Goal: Browse casually: Explore the website without a specific task or goal

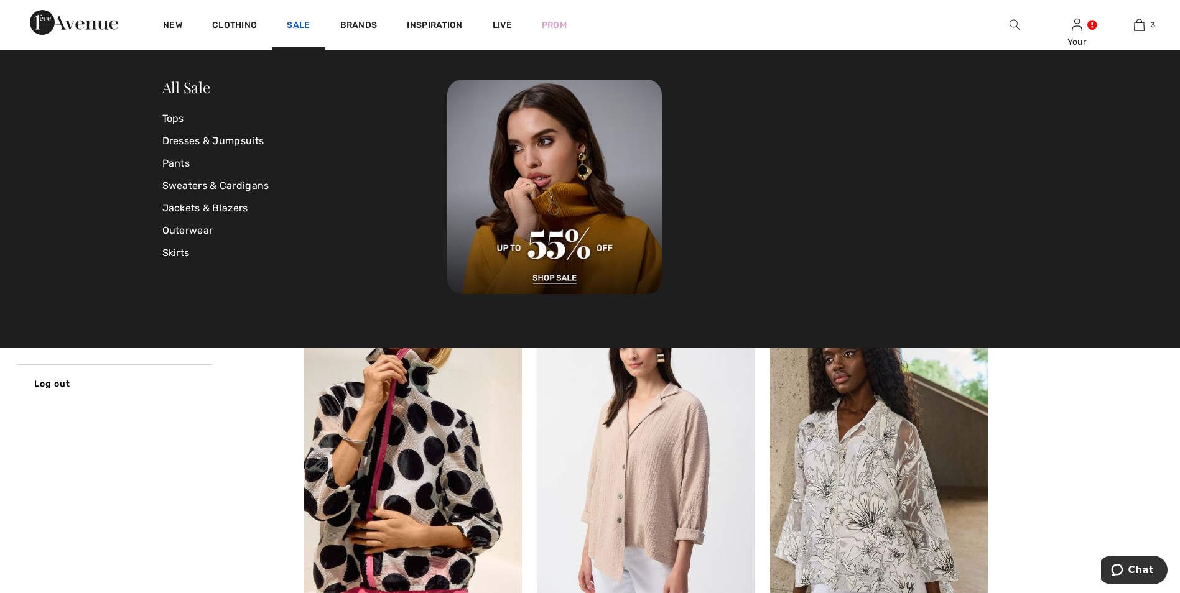
click at [292, 24] on link "Sale" at bounding box center [298, 26] width 23 height 13
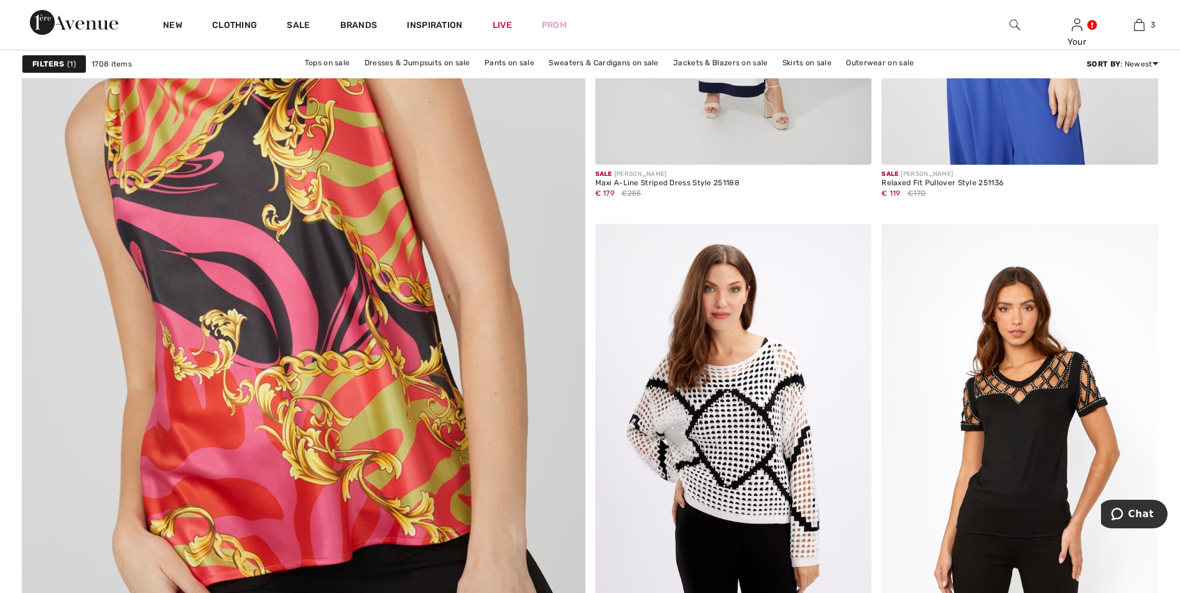
scroll to position [4354, 0]
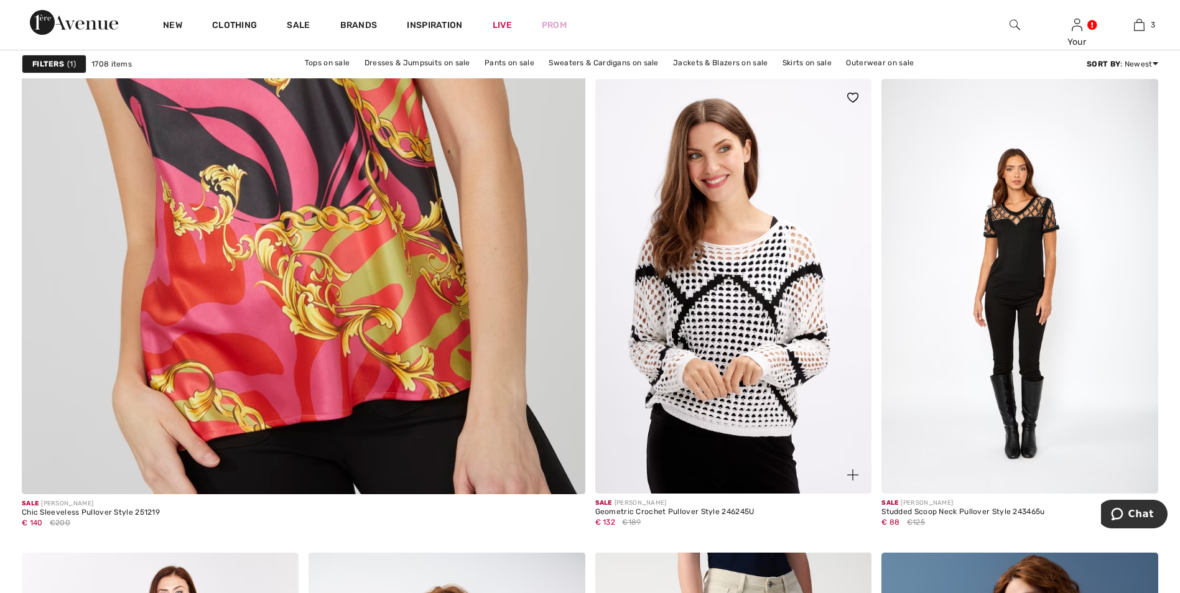
drag, startPoint x: 689, startPoint y: 325, endPoint x: 692, endPoint y: 319, distance: 6.7
click at [689, 325] on img at bounding box center [733, 286] width 277 height 415
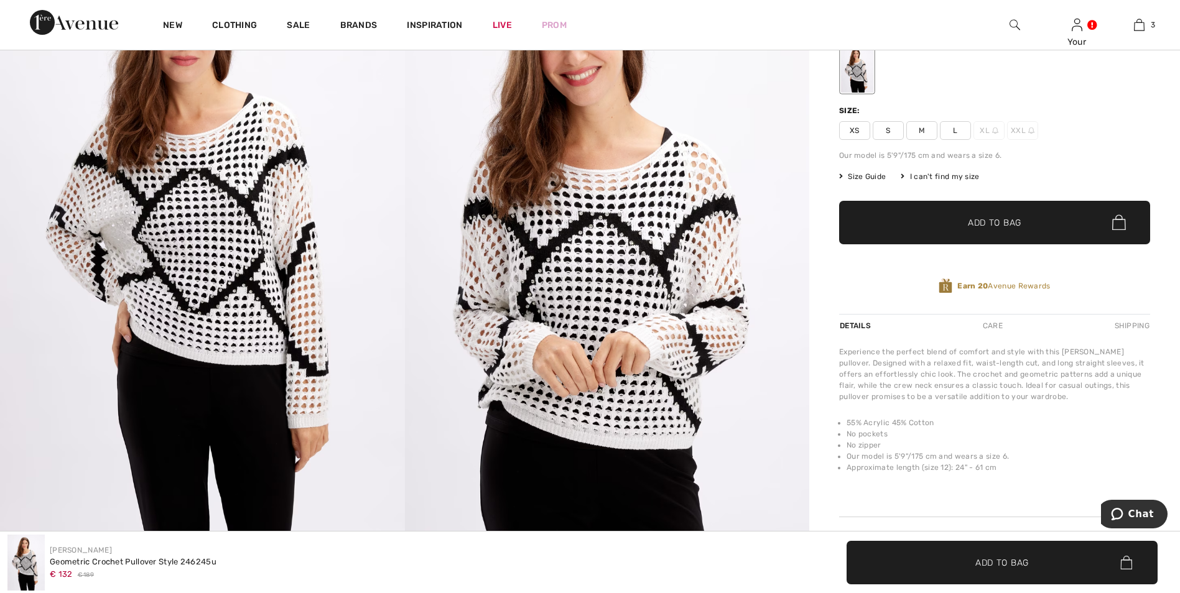
scroll to position [145, 0]
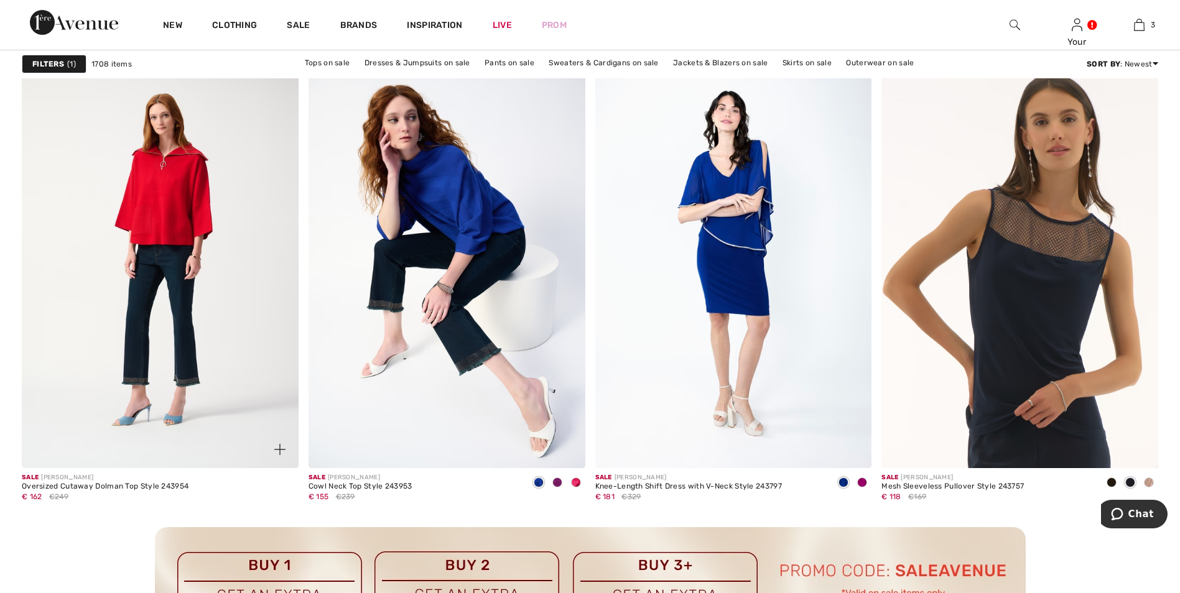
scroll to position [5369, 0]
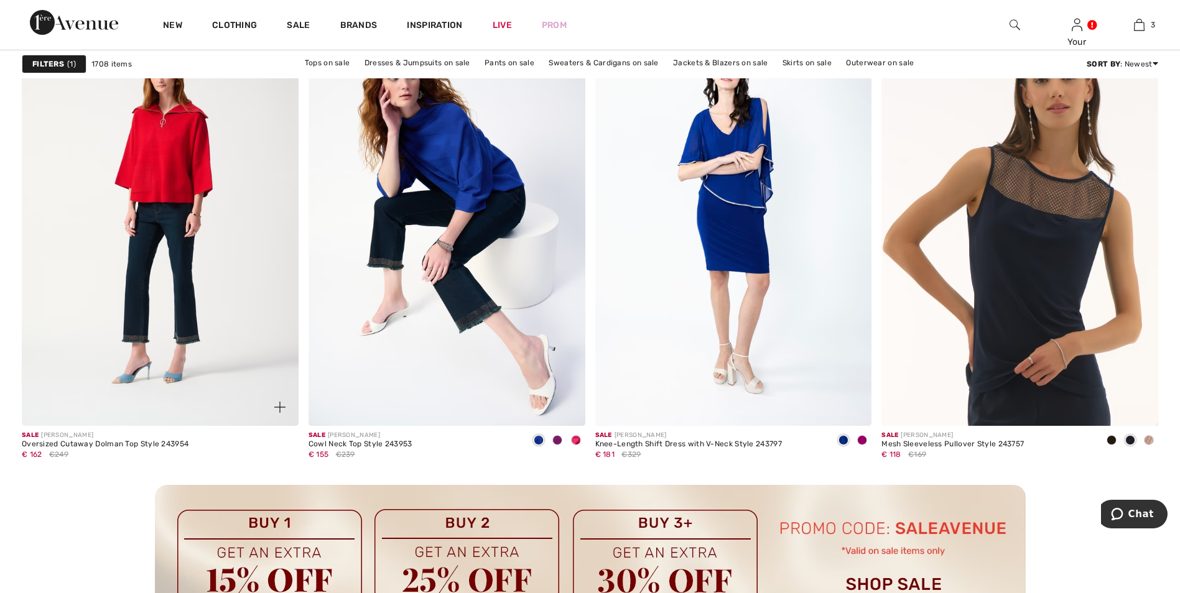
click at [188, 168] on img at bounding box center [160, 218] width 277 height 415
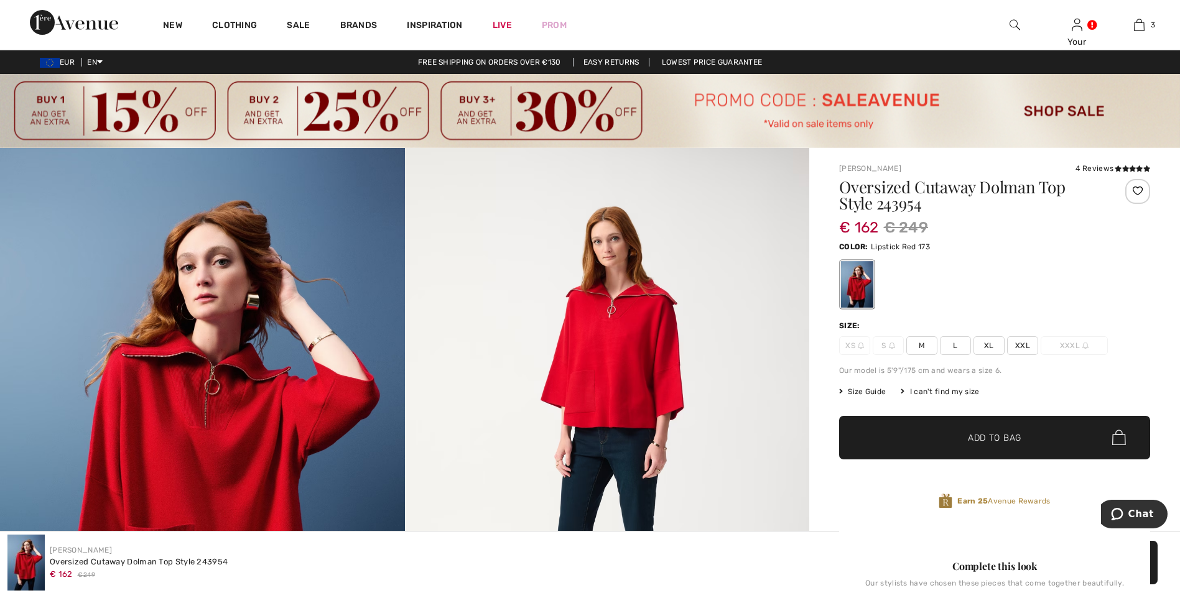
click at [1134, 188] on div at bounding box center [1137, 191] width 25 height 25
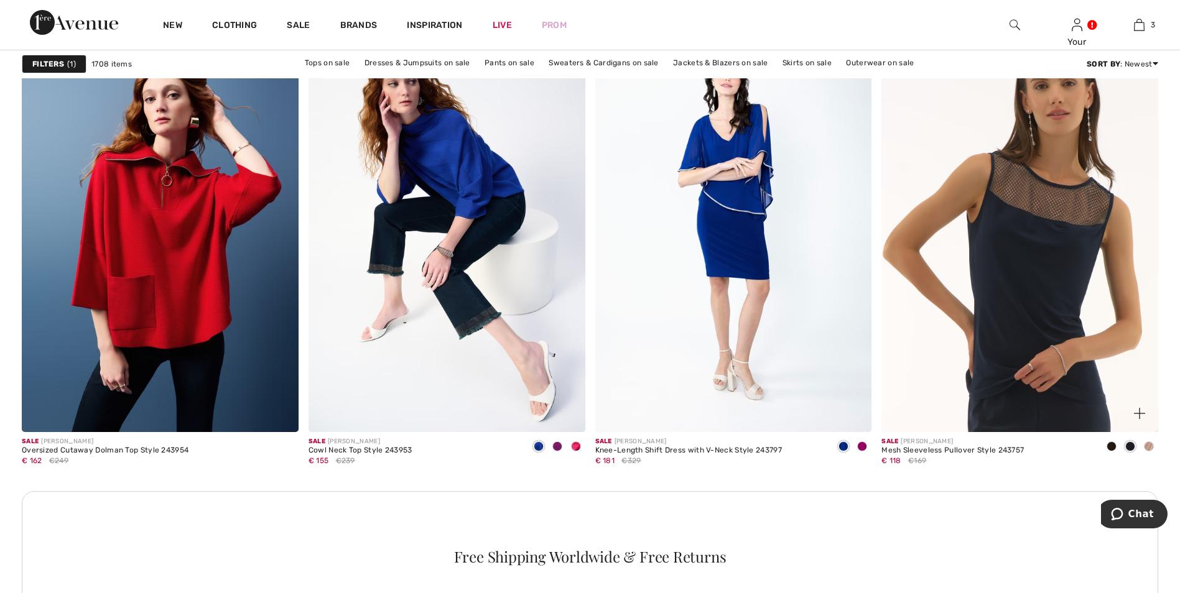
scroll to position [5369, 0]
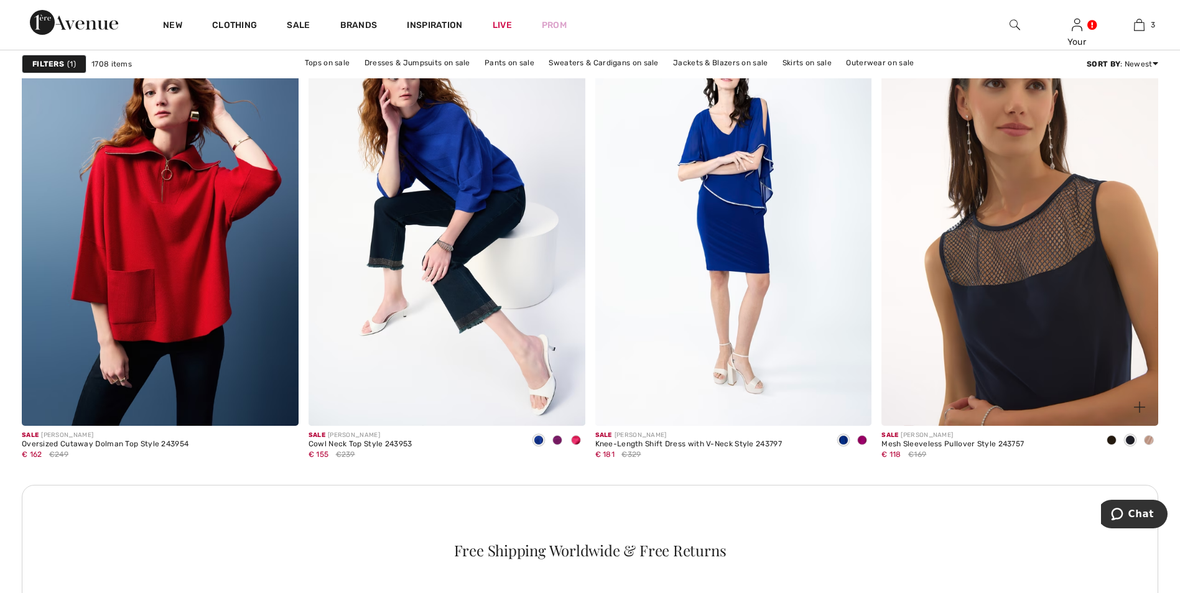
click at [1059, 308] on img at bounding box center [1019, 218] width 277 height 415
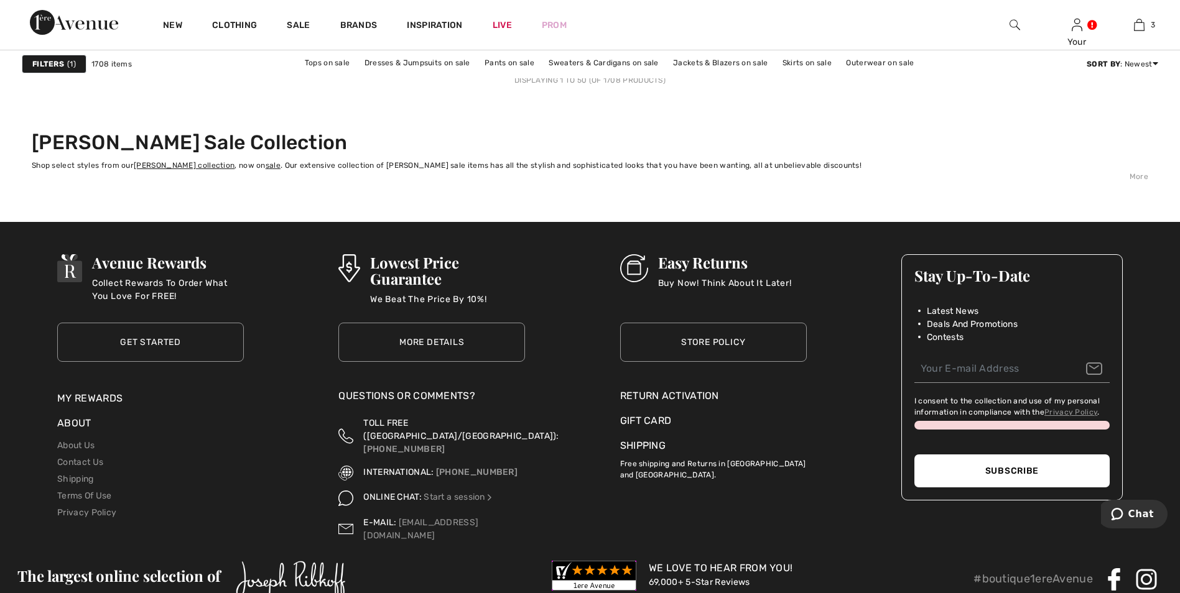
scroll to position [7111, 0]
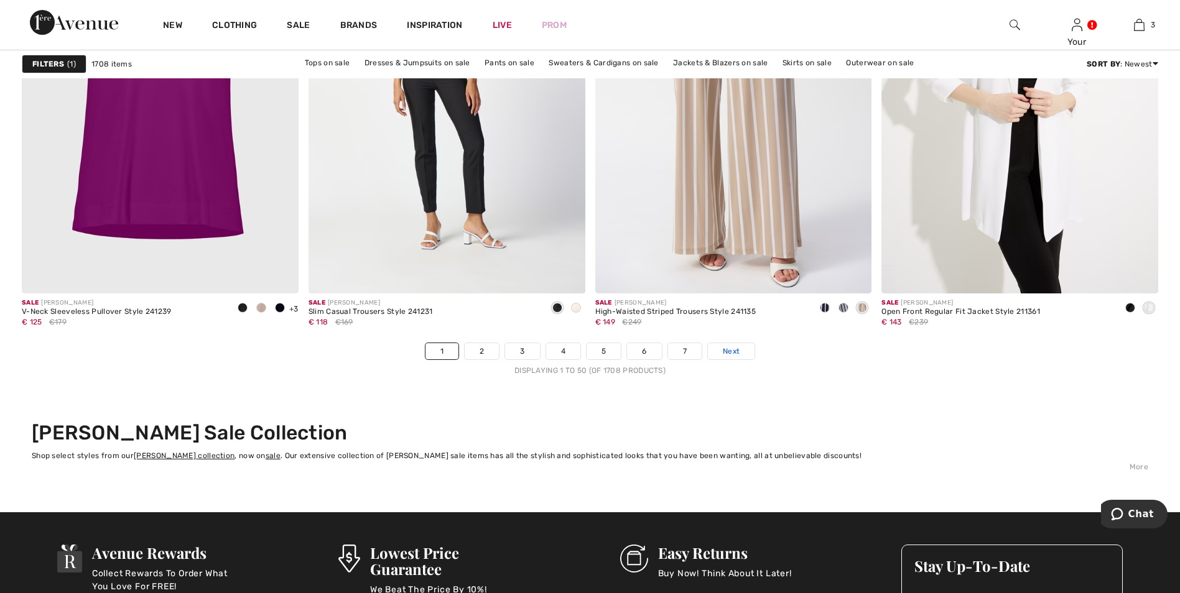
click at [726, 353] on span "Next" at bounding box center [731, 351] width 17 height 11
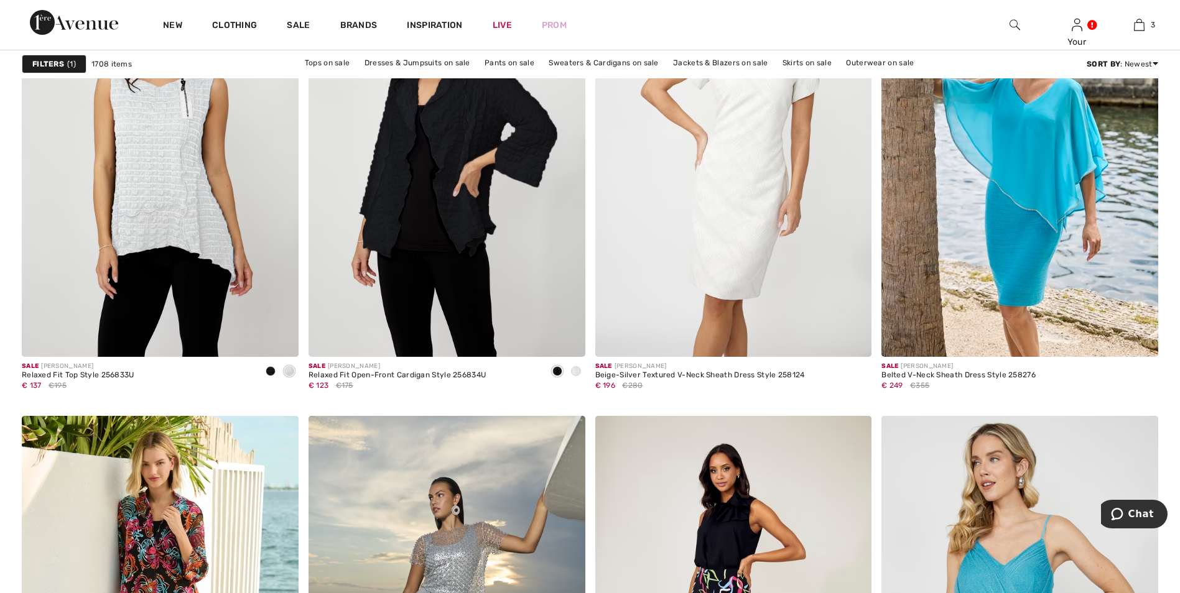
scroll to position [1306, 0]
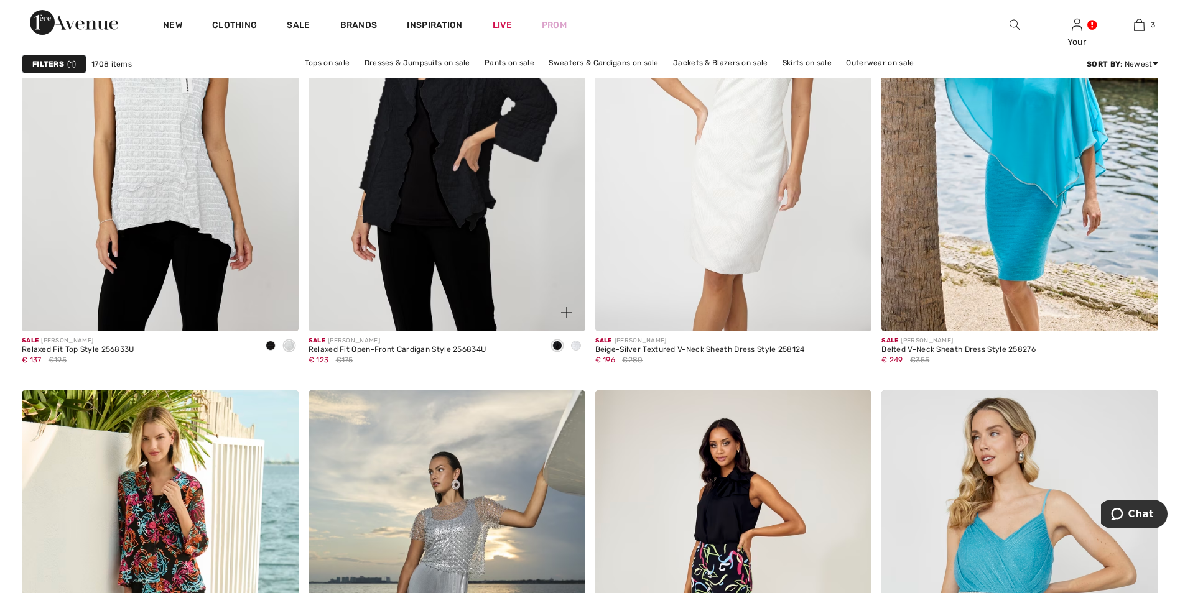
click at [442, 126] on img at bounding box center [446, 124] width 277 height 415
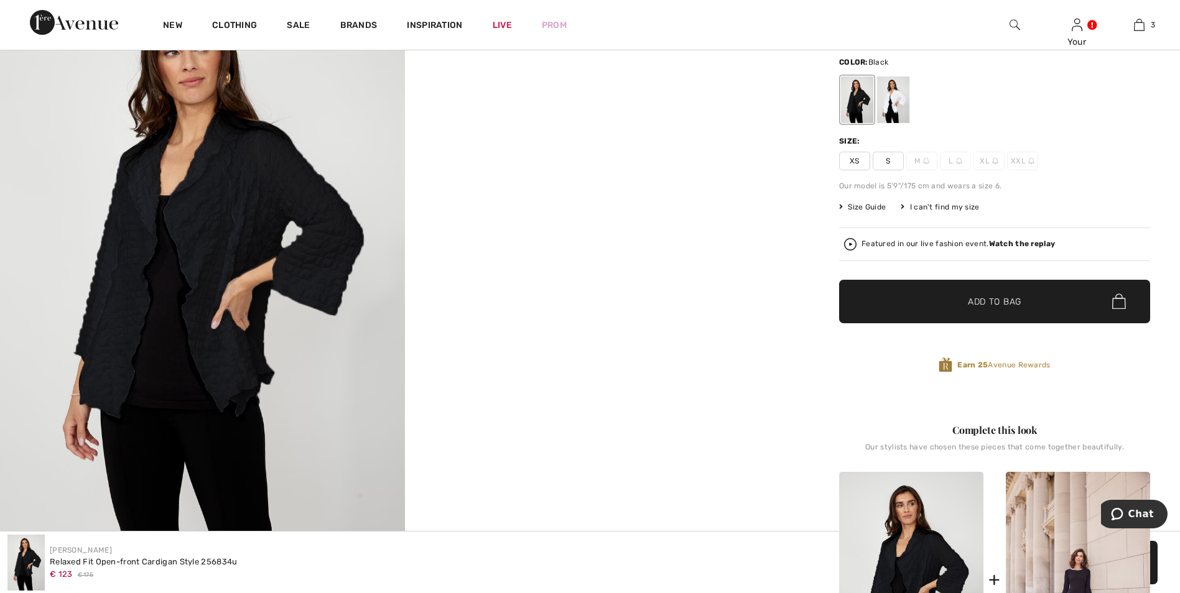
scroll to position [145, 0]
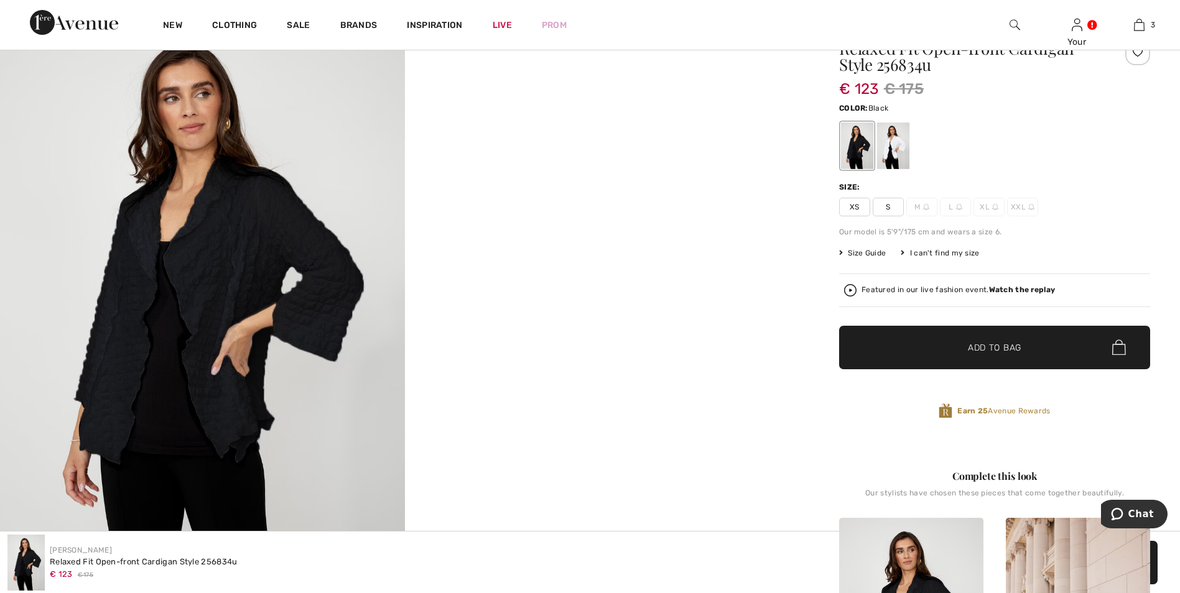
click at [861, 144] on div at bounding box center [857, 146] width 32 height 47
click at [897, 144] on div at bounding box center [893, 146] width 32 height 47
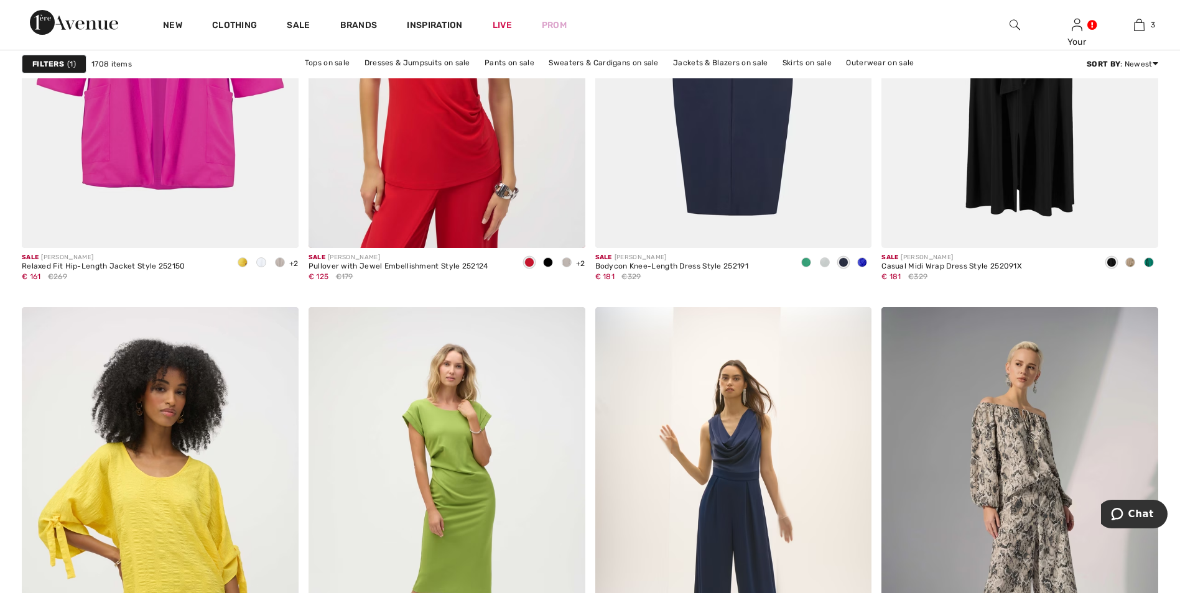
scroll to position [6966, 0]
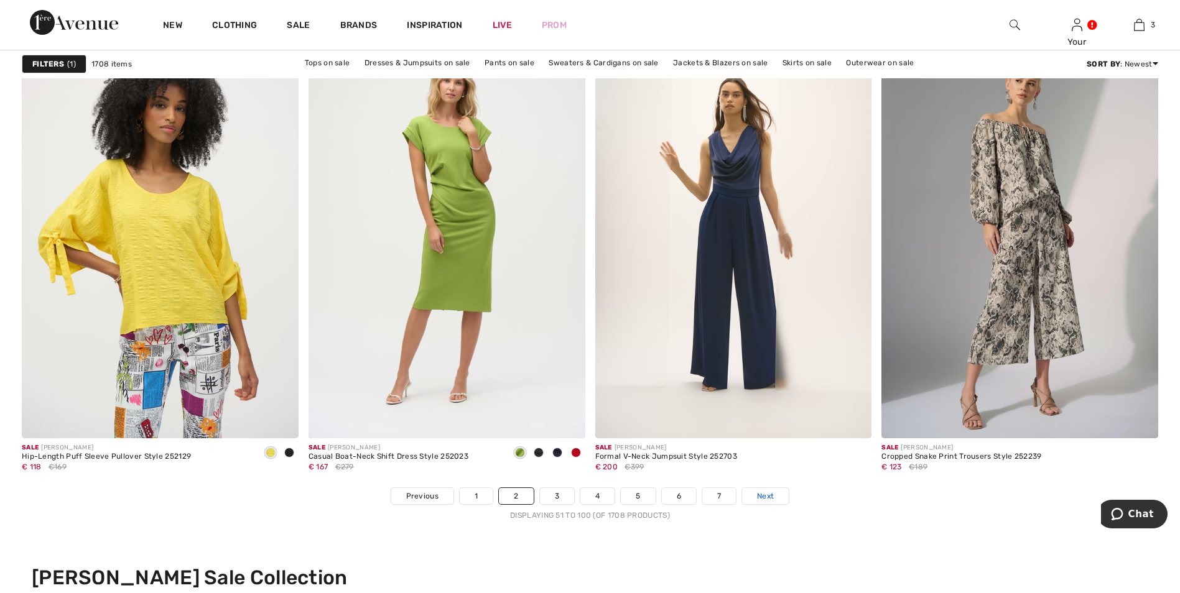
click at [759, 494] on span "Next" at bounding box center [765, 496] width 17 height 11
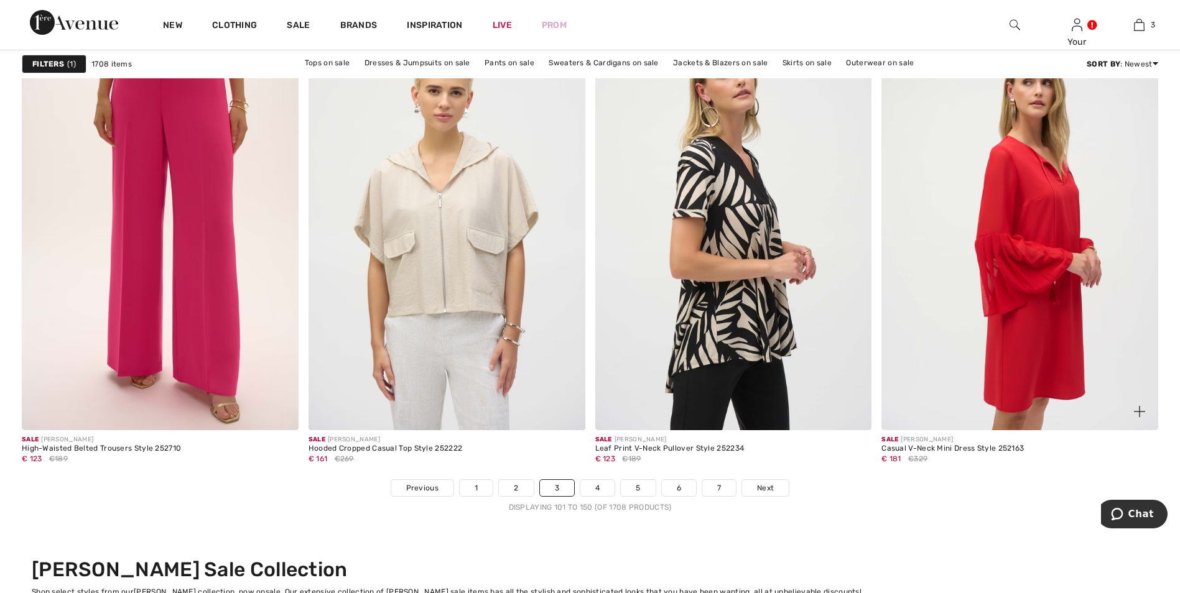
scroll to position [7257, 0]
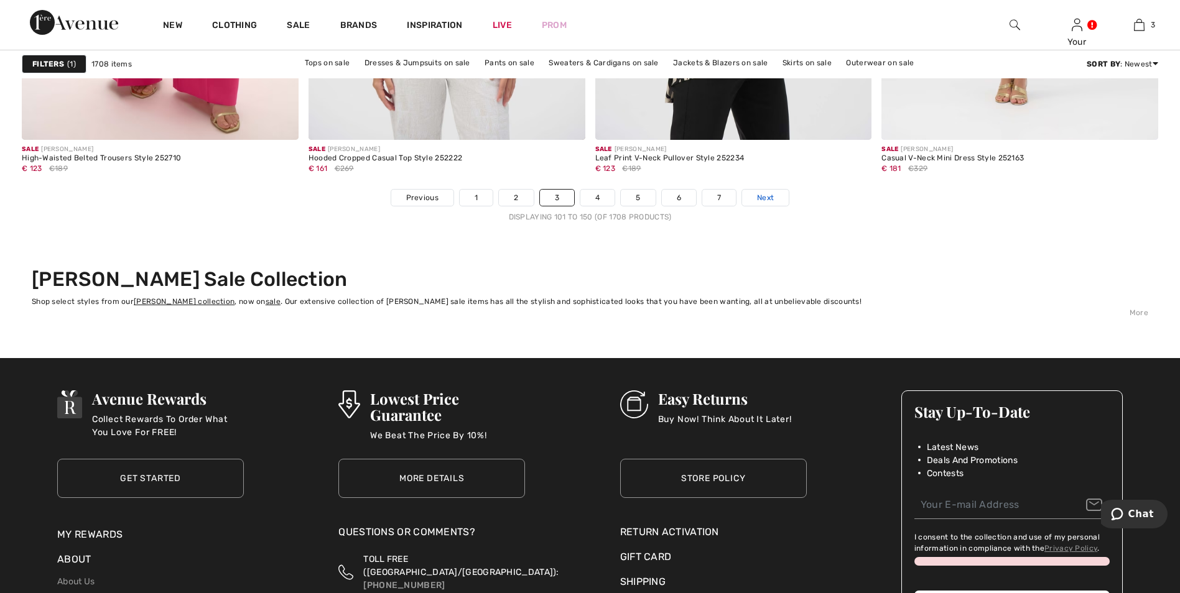
click at [766, 199] on span "Next" at bounding box center [765, 197] width 17 height 11
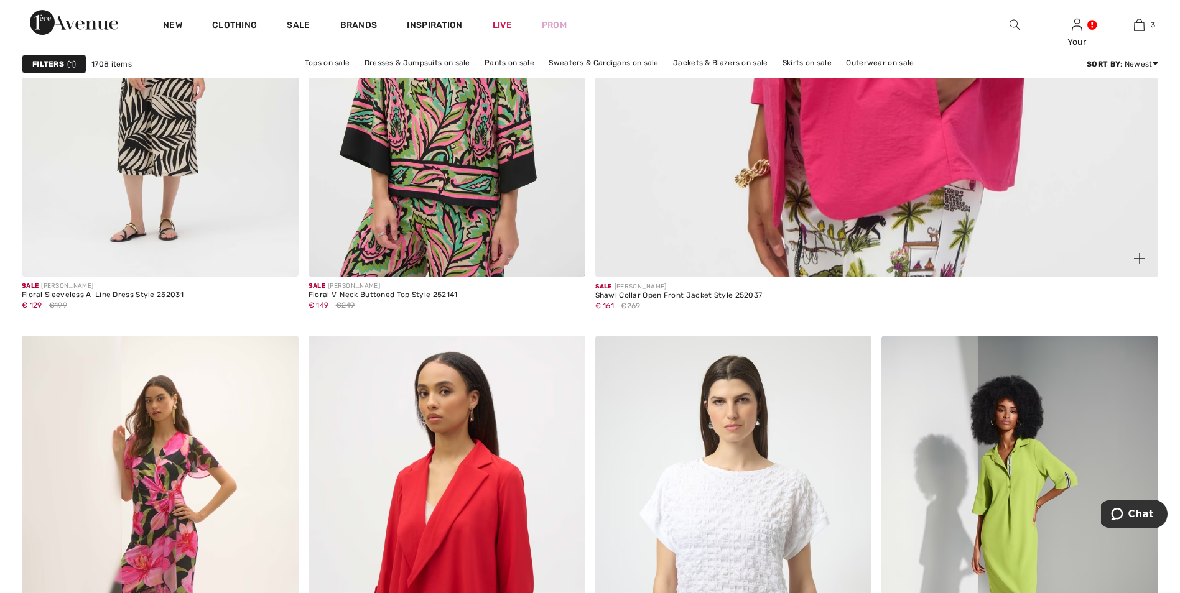
scroll to position [1161, 0]
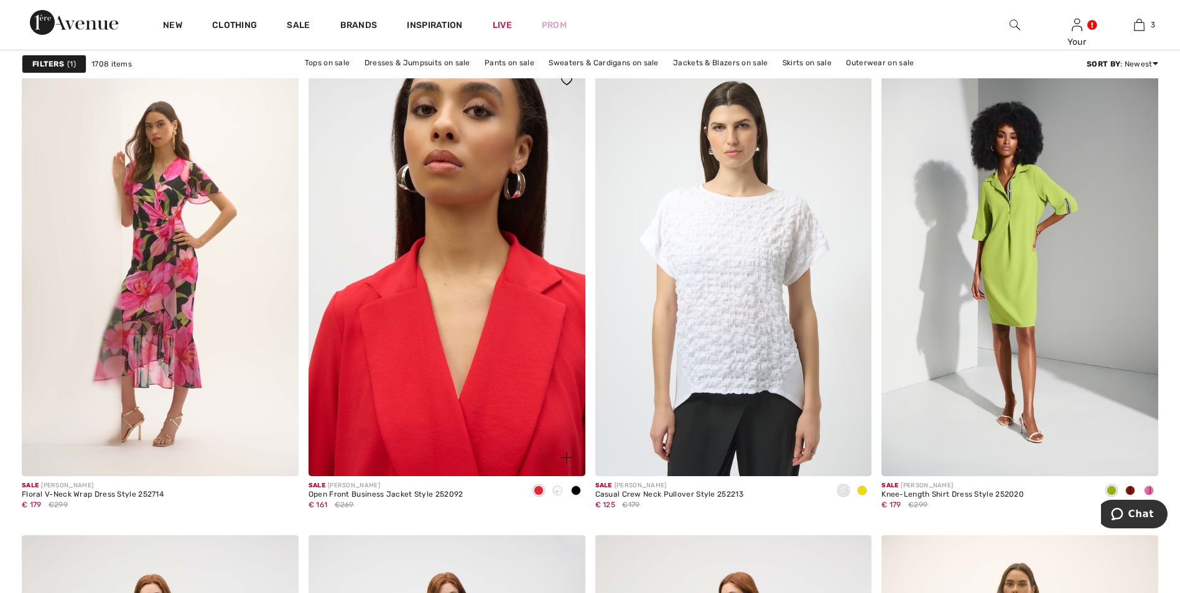
click at [478, 327] on img at bounding box center [446, 269] width 277 height 415
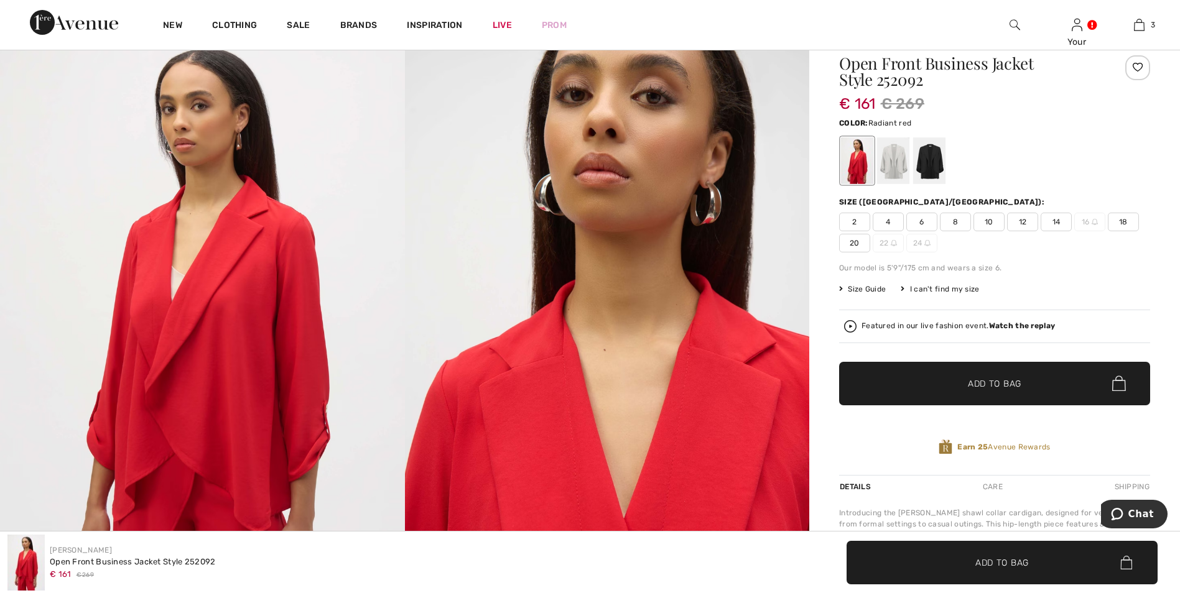
scroll to position [145, 0]
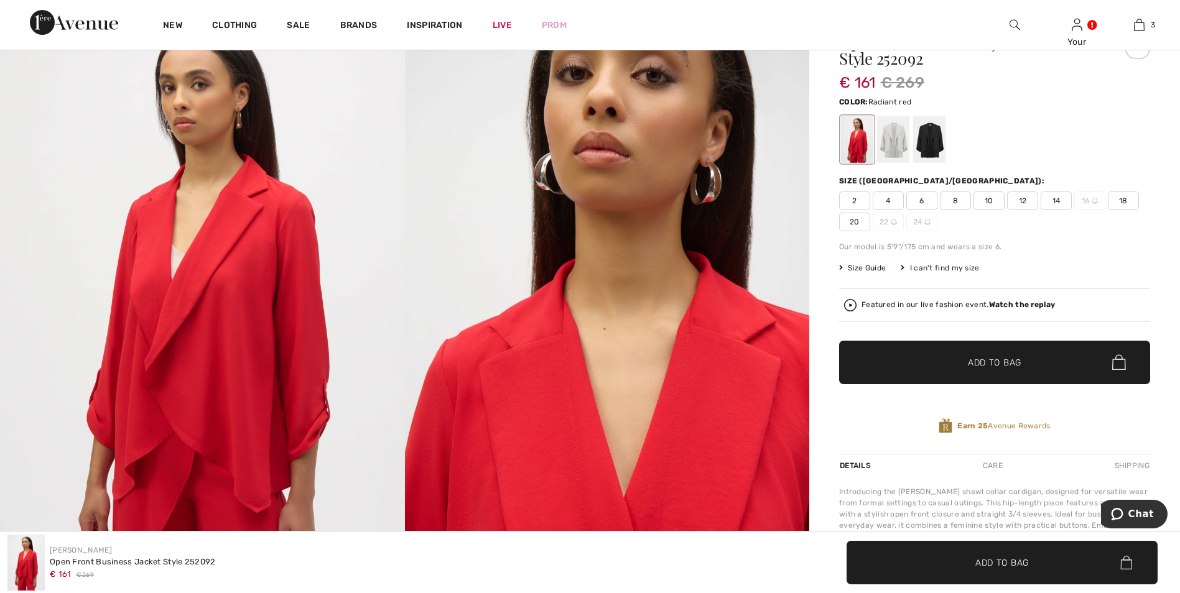
click at [863, 134] on div at bounding box center [857, 139] width 32 height 47
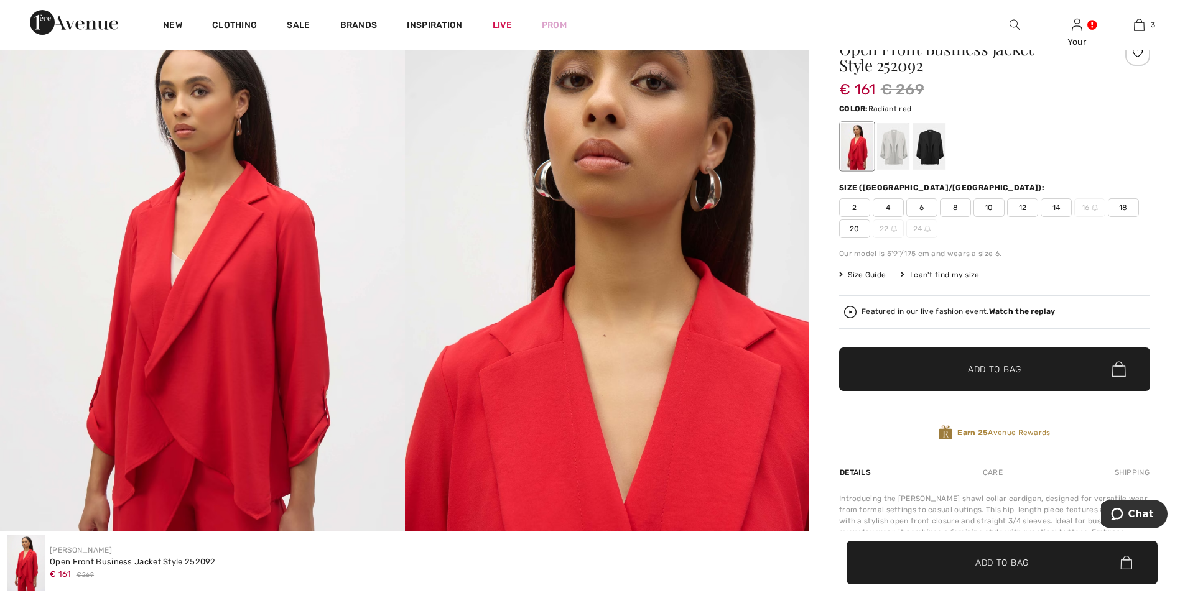
scroll to position [0, 0]
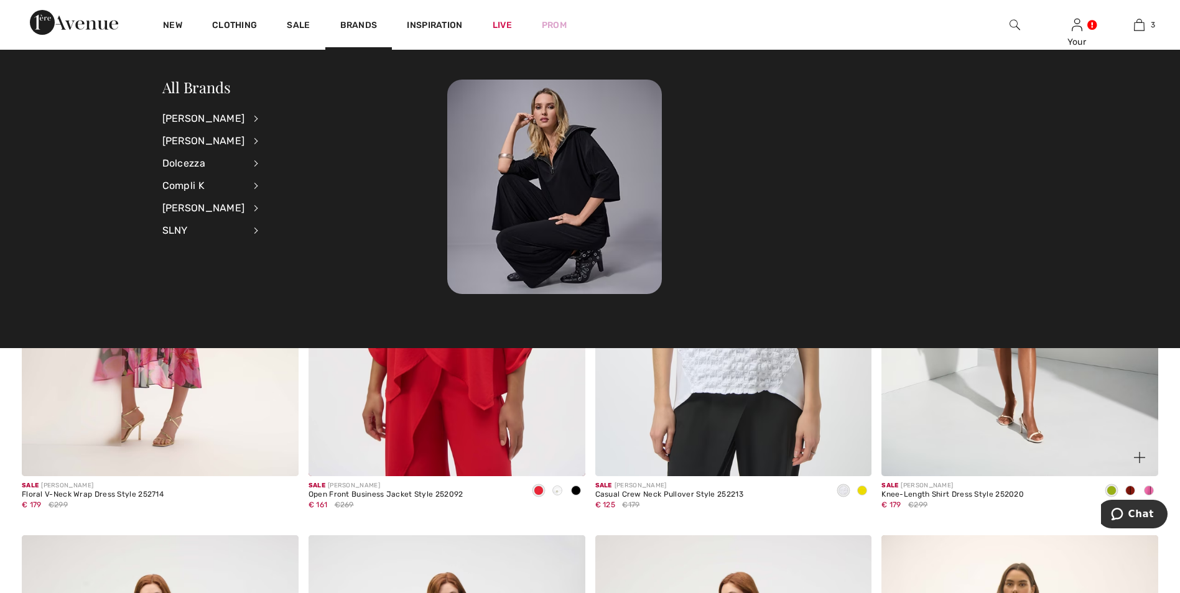
scroll to position [1597, 0]
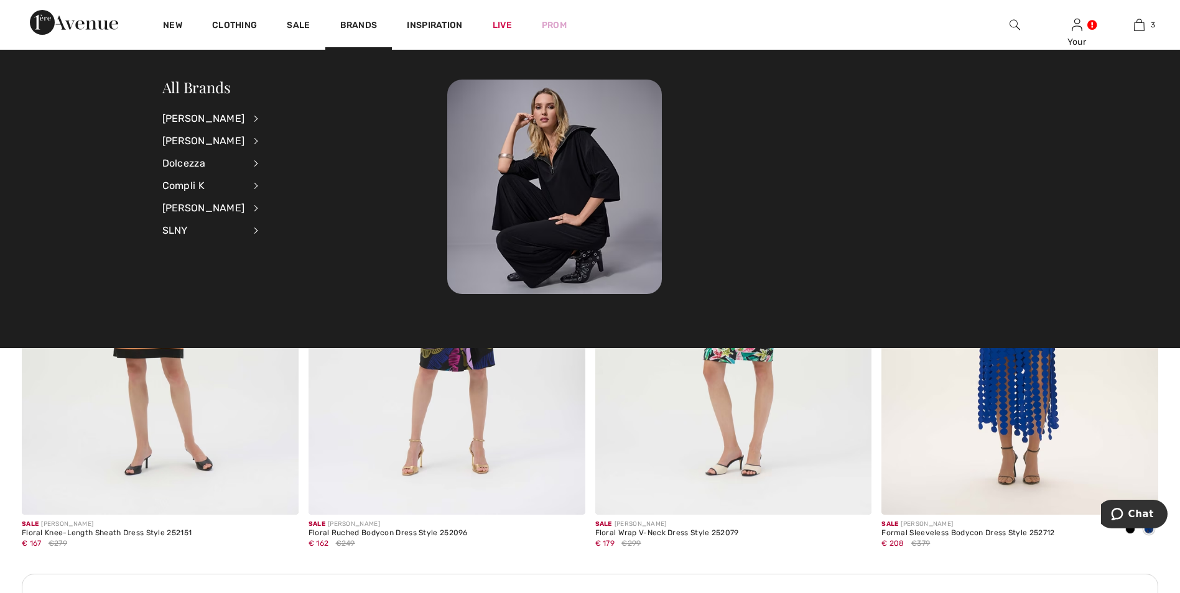
click at [1082, 124] on div "All Brands Joseph Ribkoff View All Accessories Dresses & Jumpsuits Jackets & Bl…" at bounding box center [590, 199] width 1180 height 299
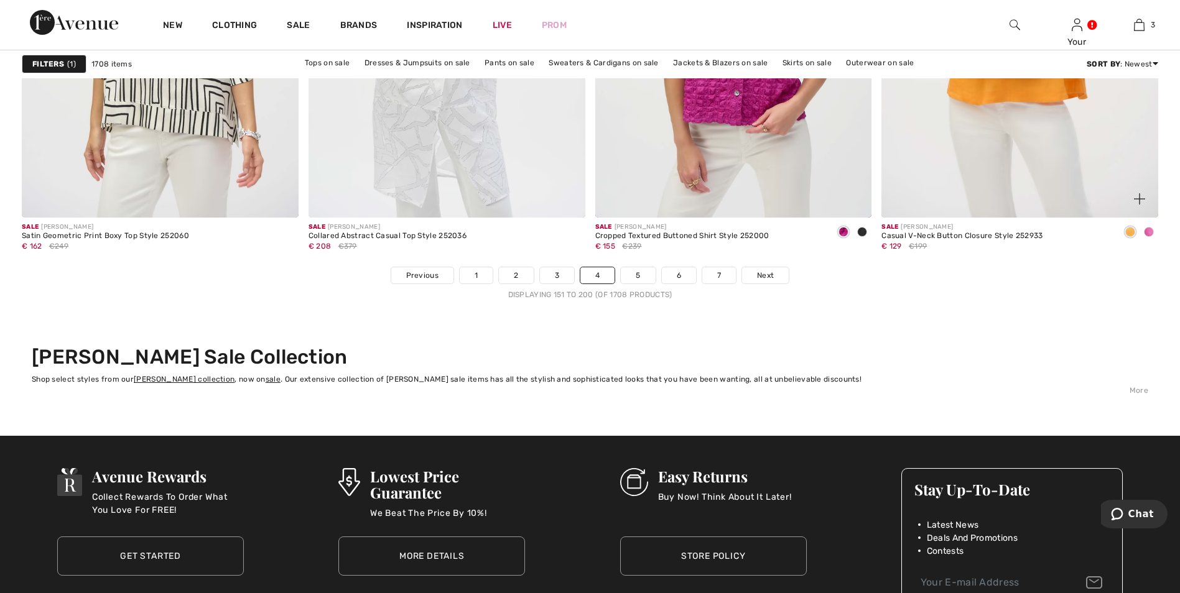
scroll to position [7112, 0]
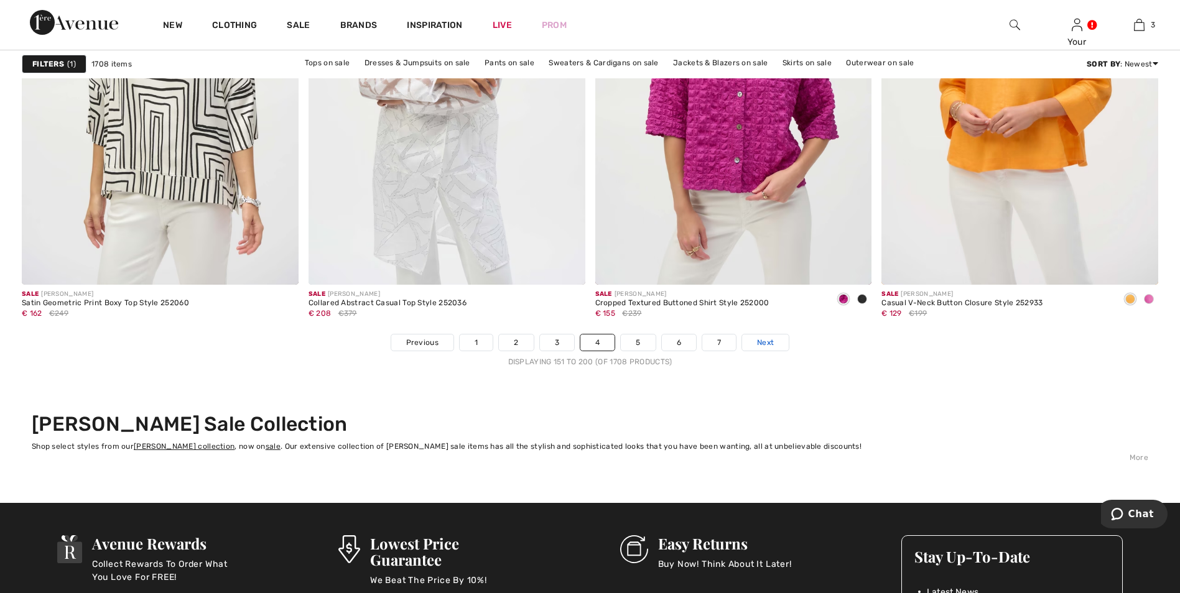
click at [766, 340] on span "Next" at bounding box center [765, 342] width 17 height 11
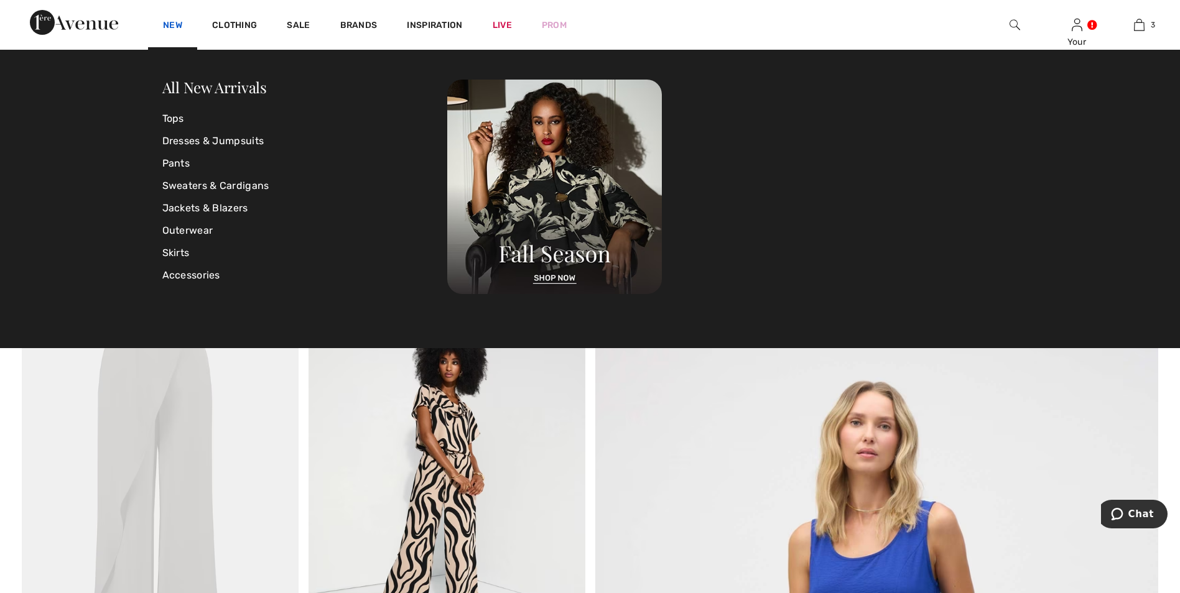
click at [177, 29] on link "New" at bounding box center [172, 26] width 19 height 13
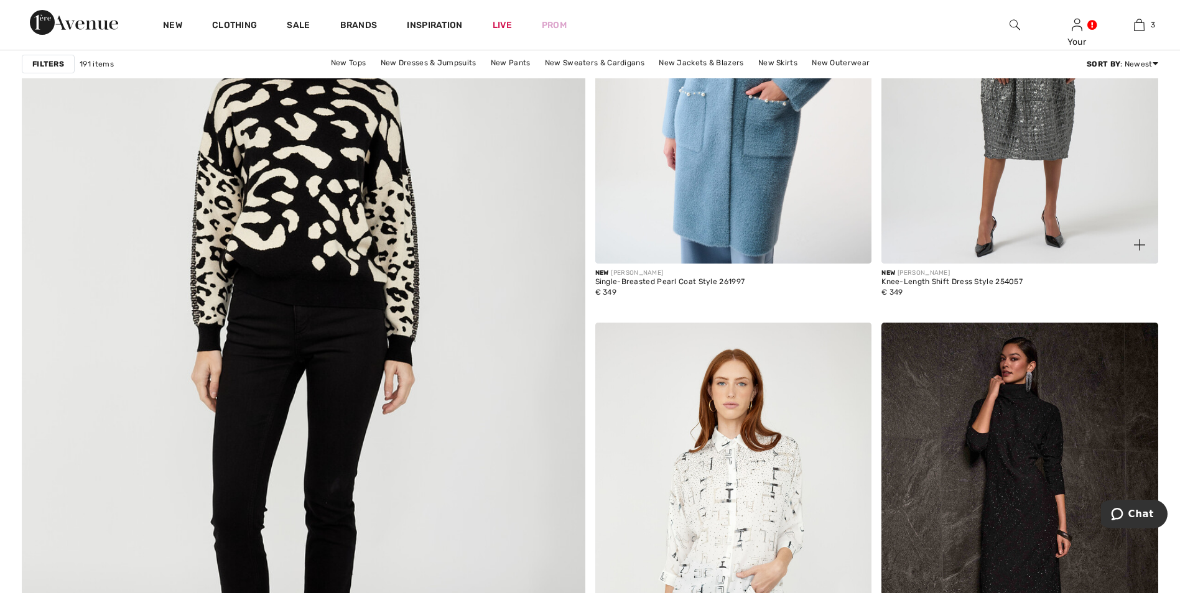
scroll to position [4063, 0]
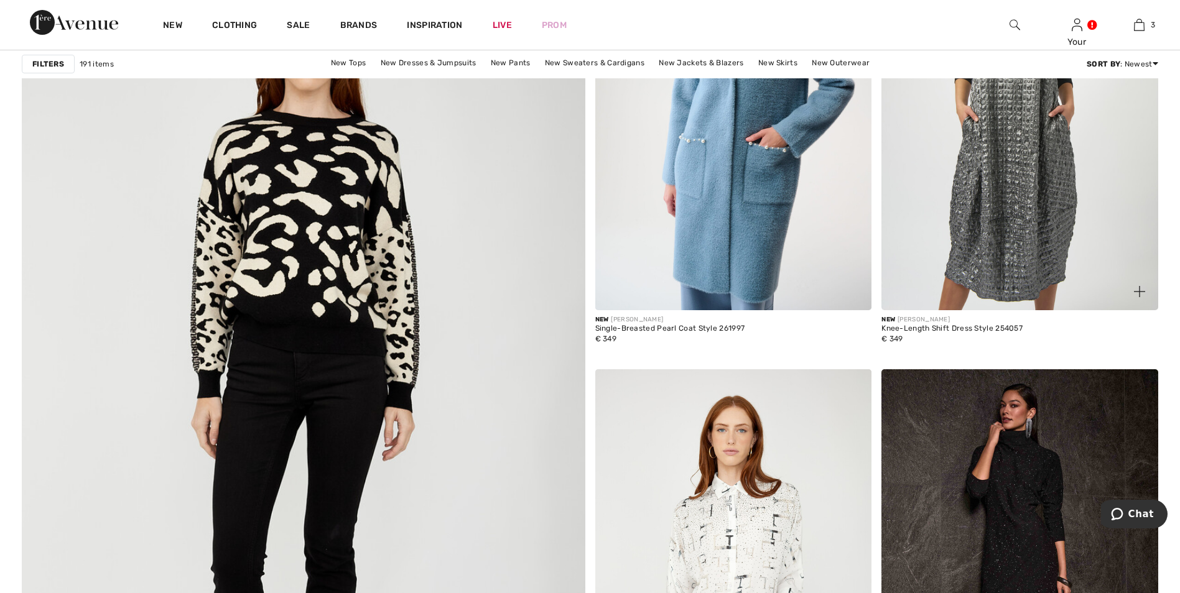
click at [1042, 179] on img at bounding box center [1019, 103] width 277 height 415
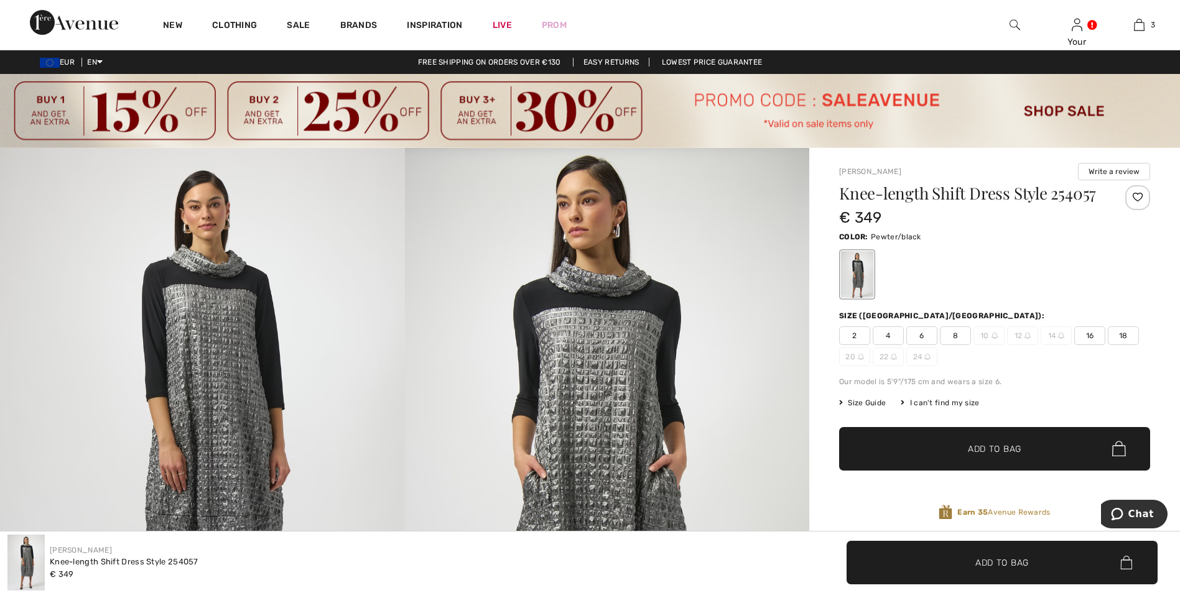
click at [1142, 197] on div at bounding box center [1137, 197] width 25 height 25
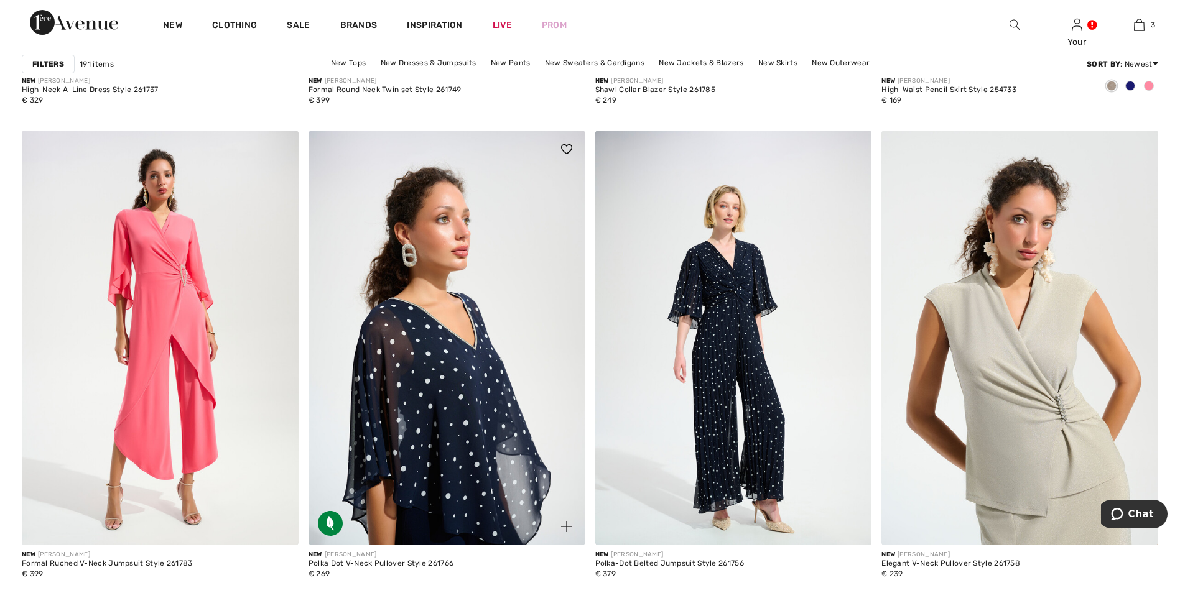
scroll to position [6531, 0]
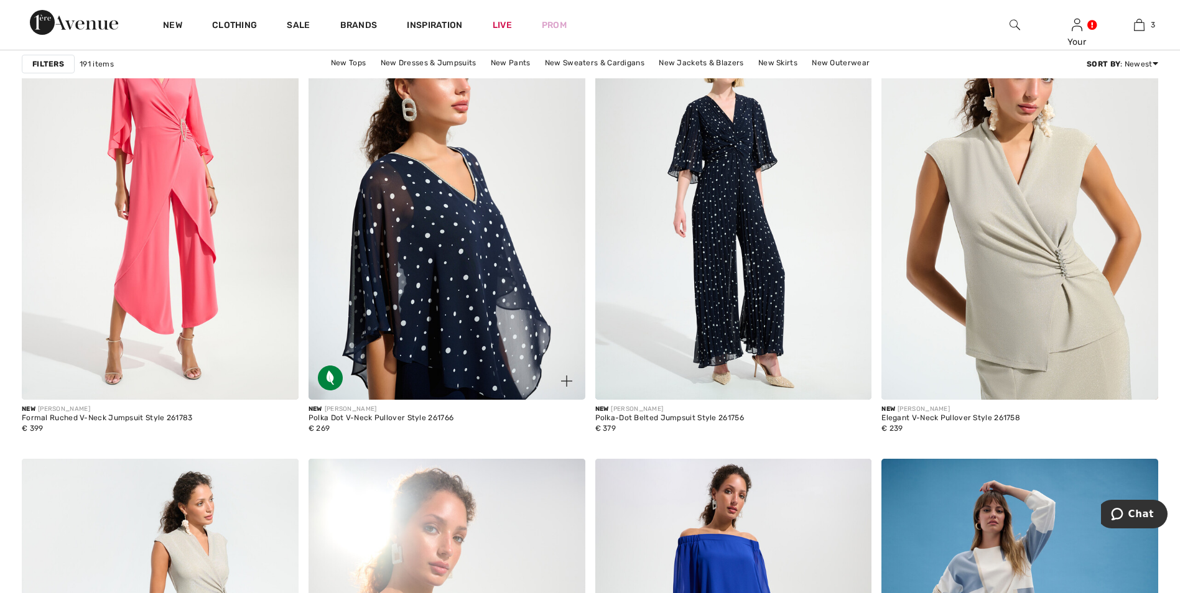
click at [466, 308] on img at bounding box center [446, 192] width 277 height 415
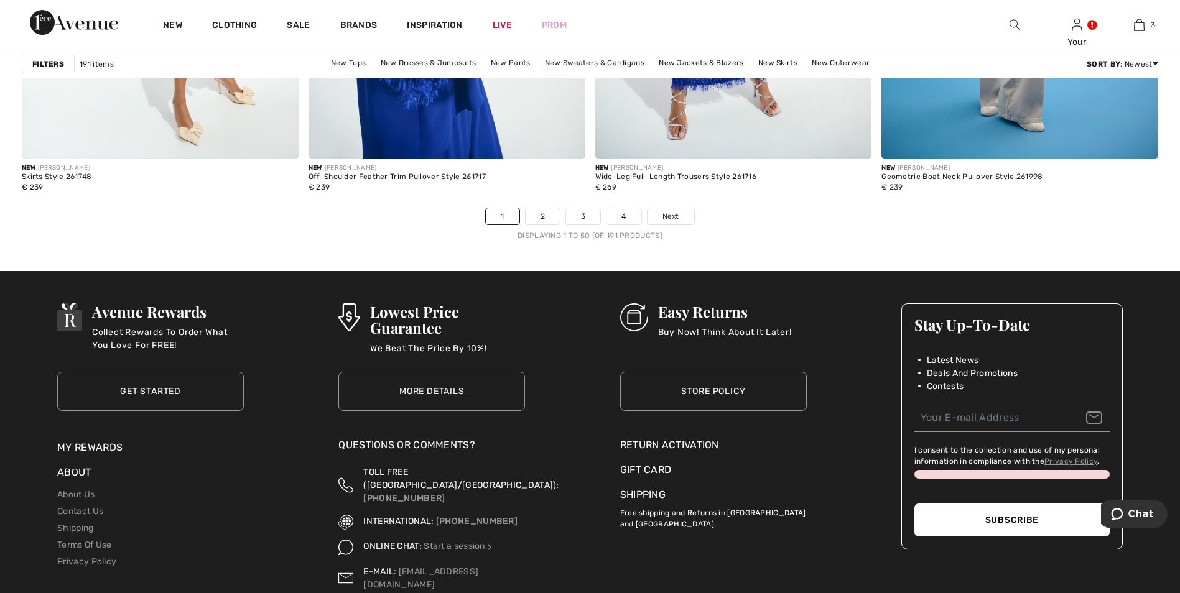
scroll to position [7211, 0]
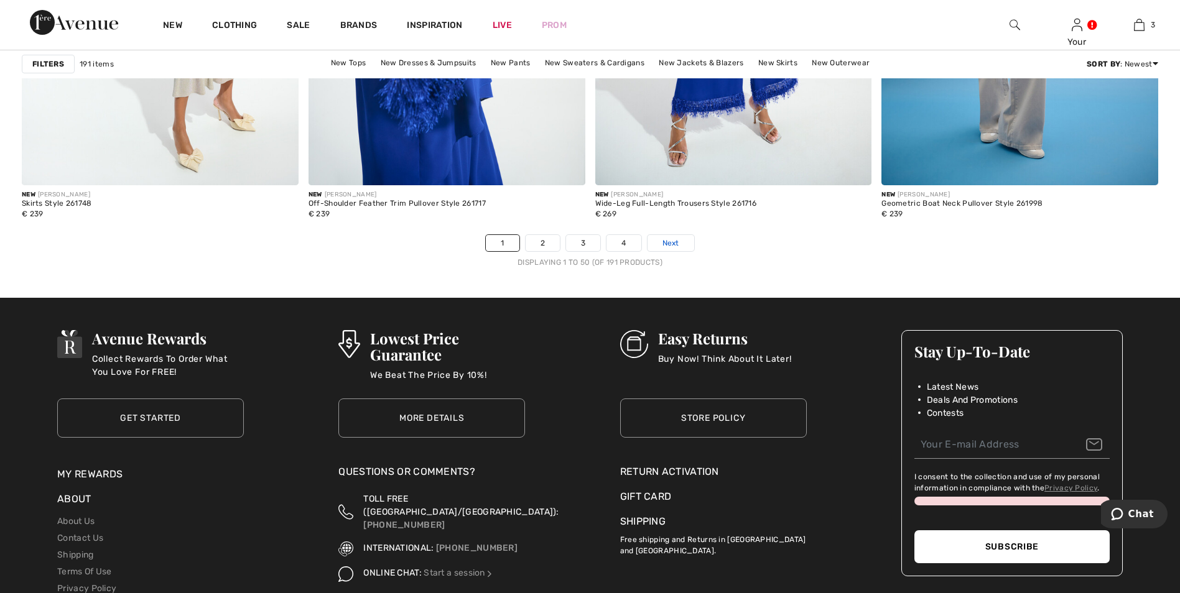
click at [679, 243] on span "Next" at bounding box center [670, 243] width 17 height 11
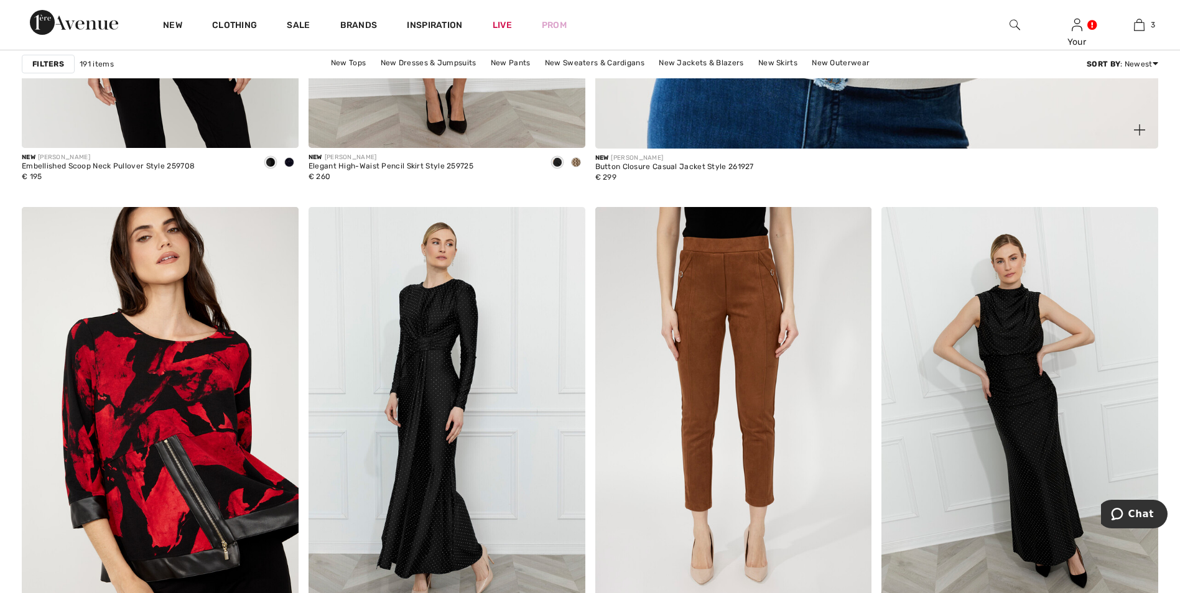
scroll to position [1161, 0]
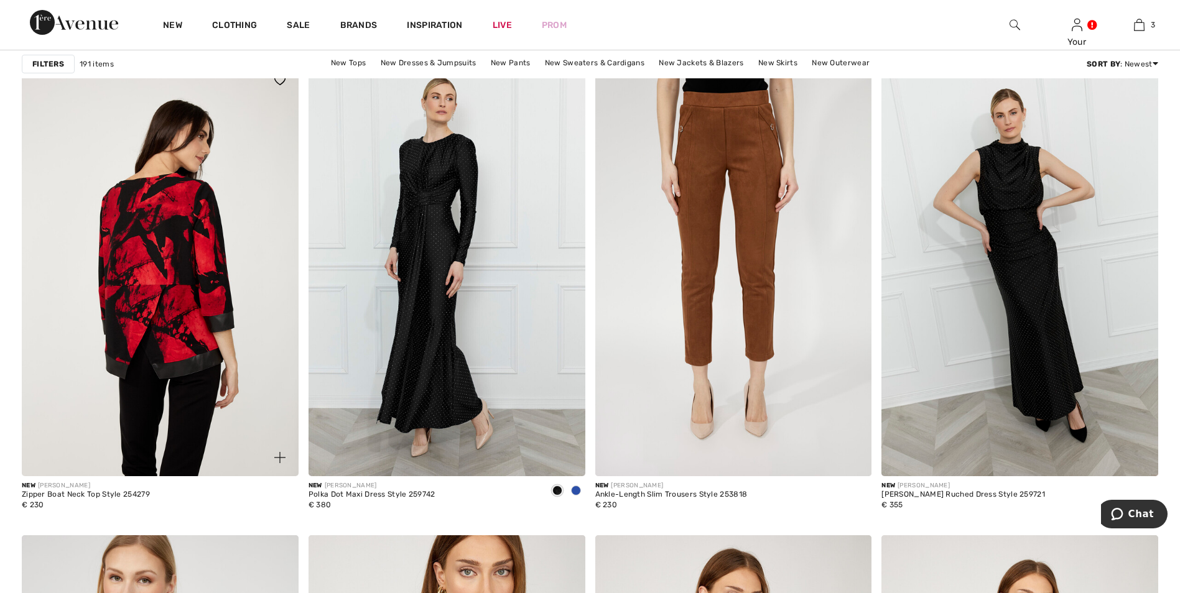
click at [210, 286] on img at bounding box center [160, 269] width 277 height 415
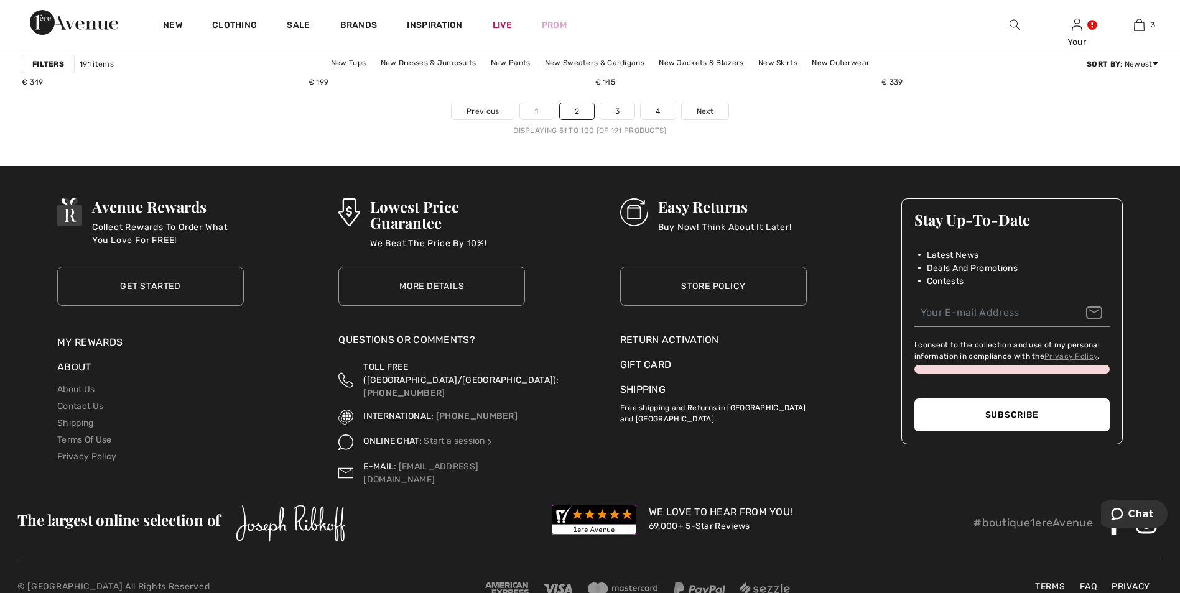
scroll to position [7356, 0]
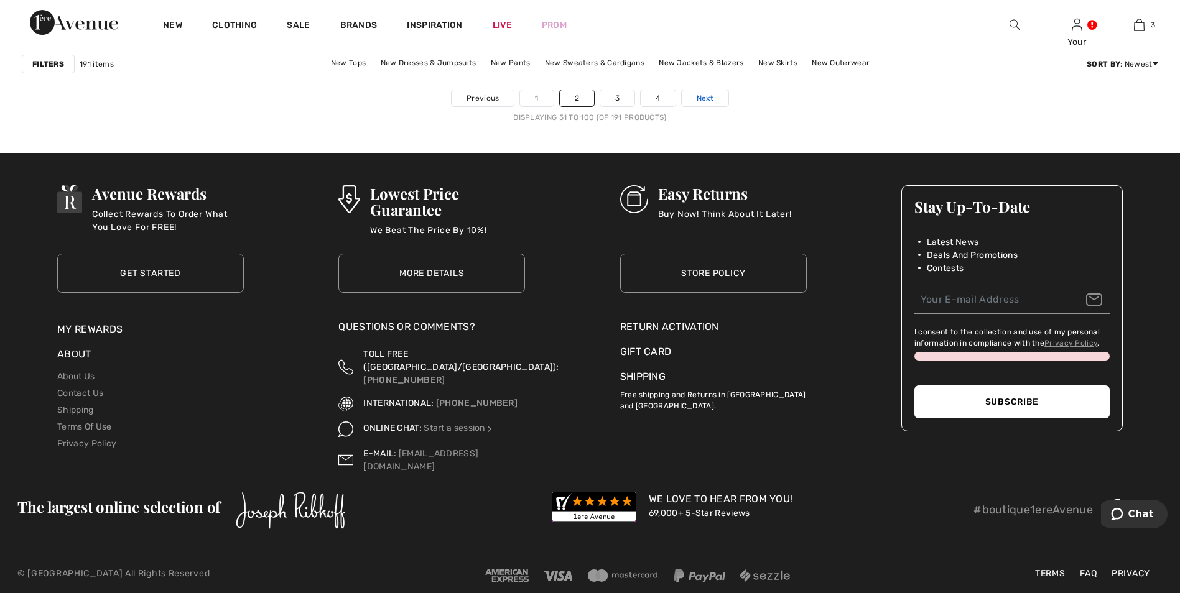
click at [718, 95] on link "Next" at bounding box center [705, 98] width 47 height 16
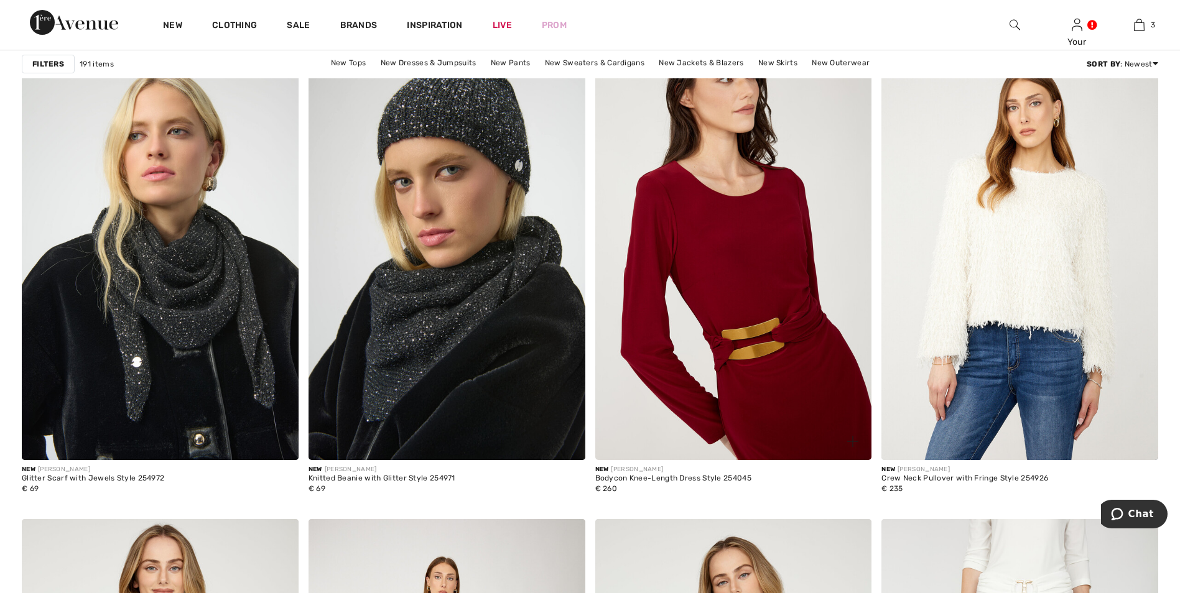
scroll to position [1161, 0]
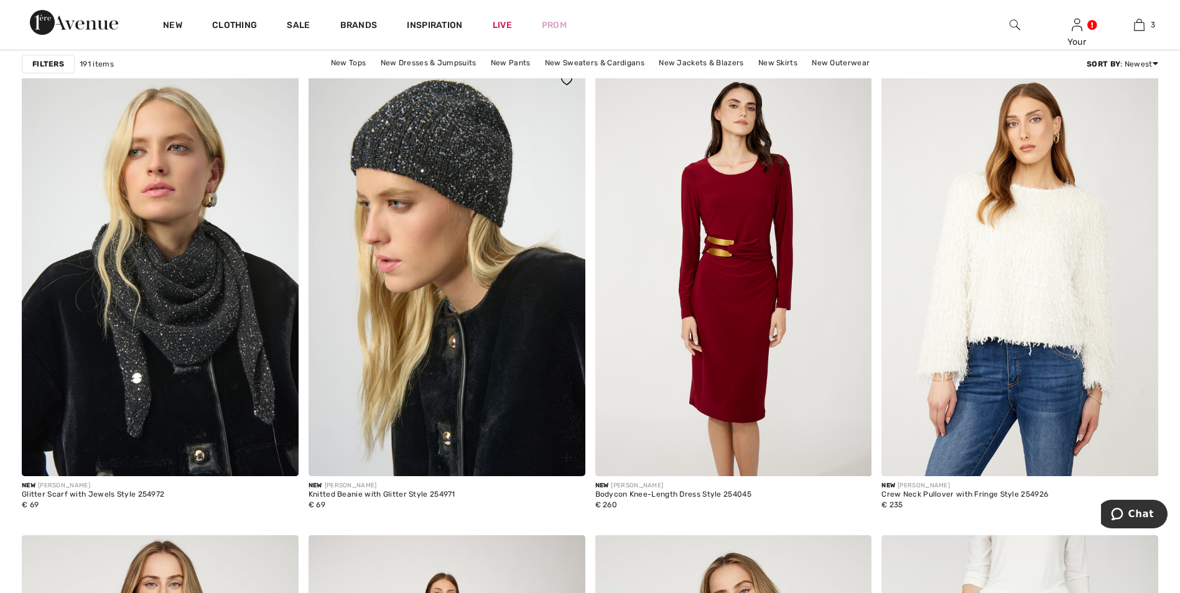
click at [495, 190] on img at bounding box center [446, 269] width 277 height 415
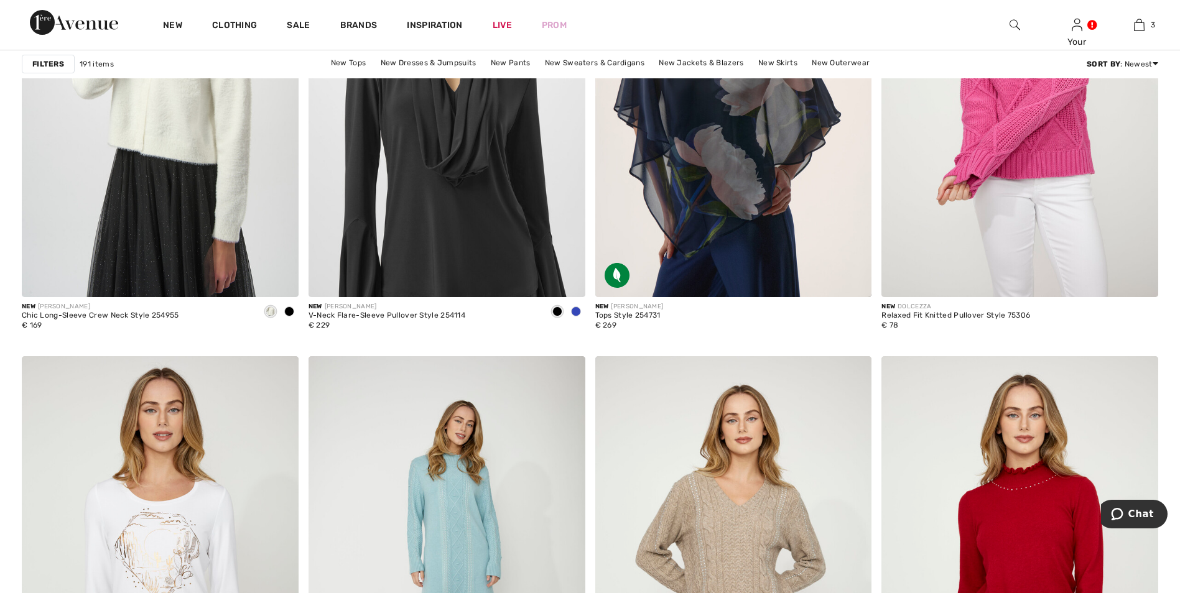
scroll to position [2322, 0]
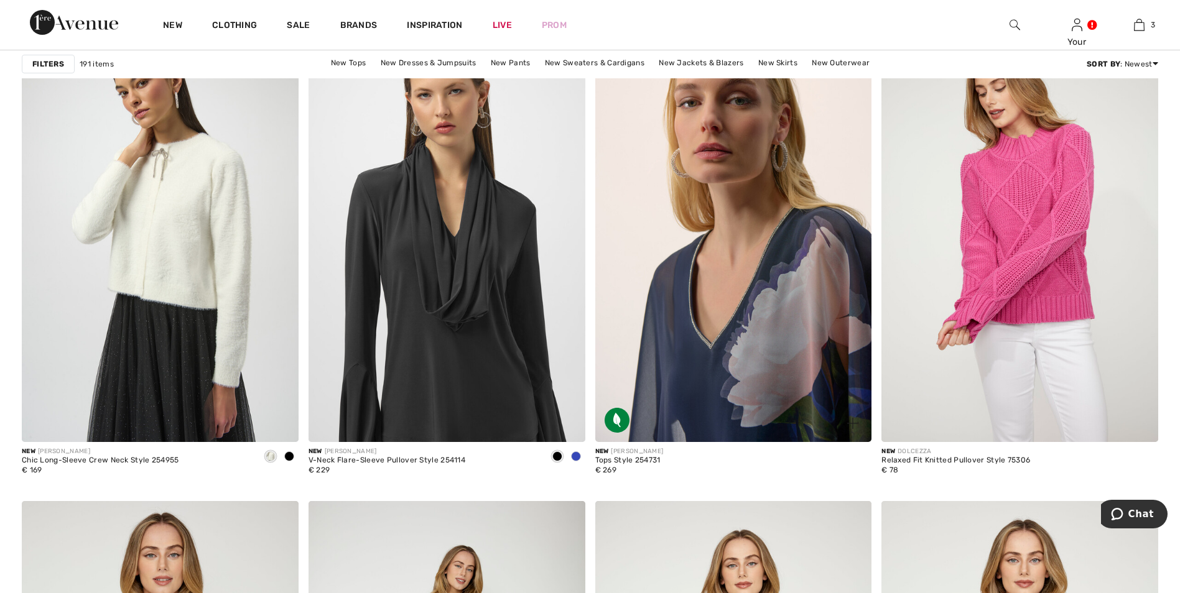
click at [726, 317] on img at bounding box center [733, 234] width 277 height 415
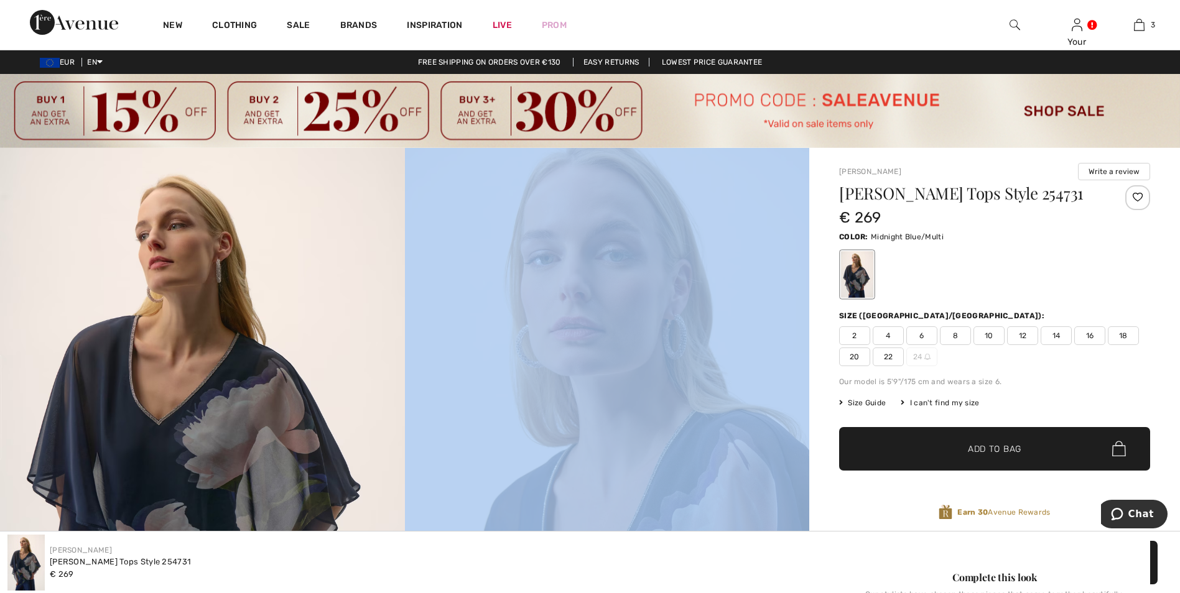
click at [310, 328] on img at bounding box center [202, 451] width 405 height 606
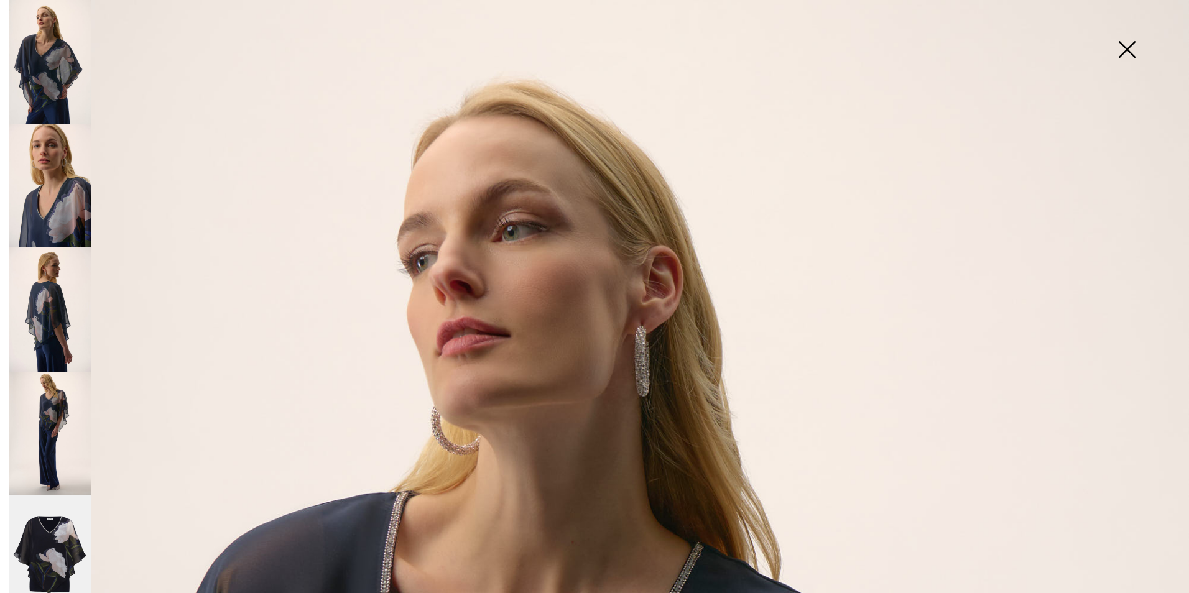
click at [44, 93] on img at bounding box center [50, 62] width 83 height 124
click at [1131, 47] on img at bounding box center [1127, 51] width 62 height 64
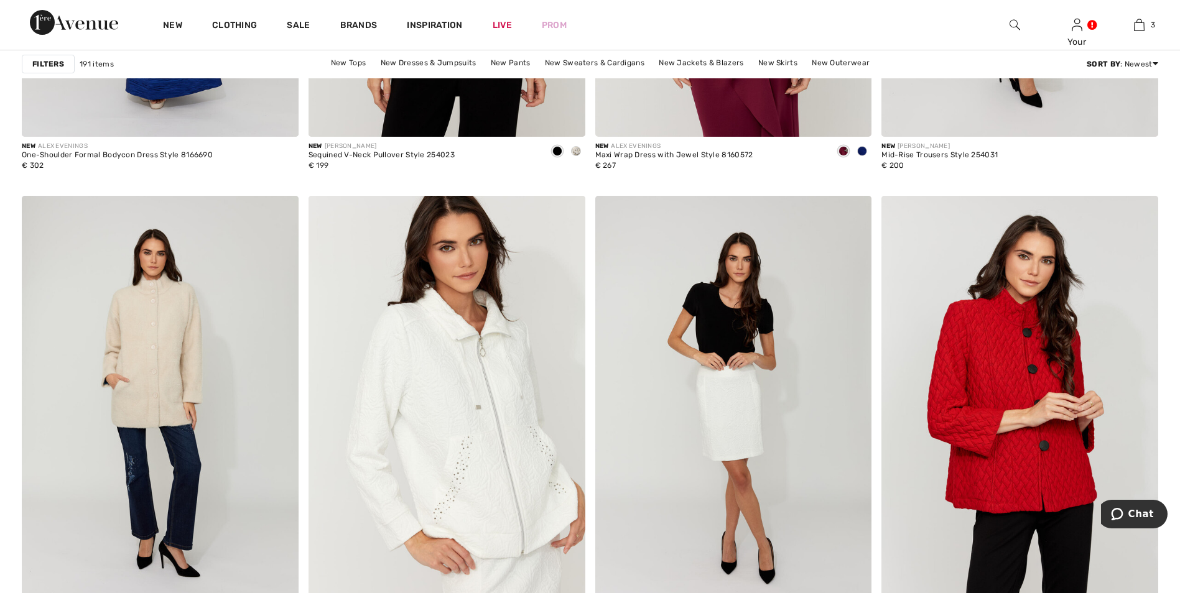
scroll to position [5233, 0]
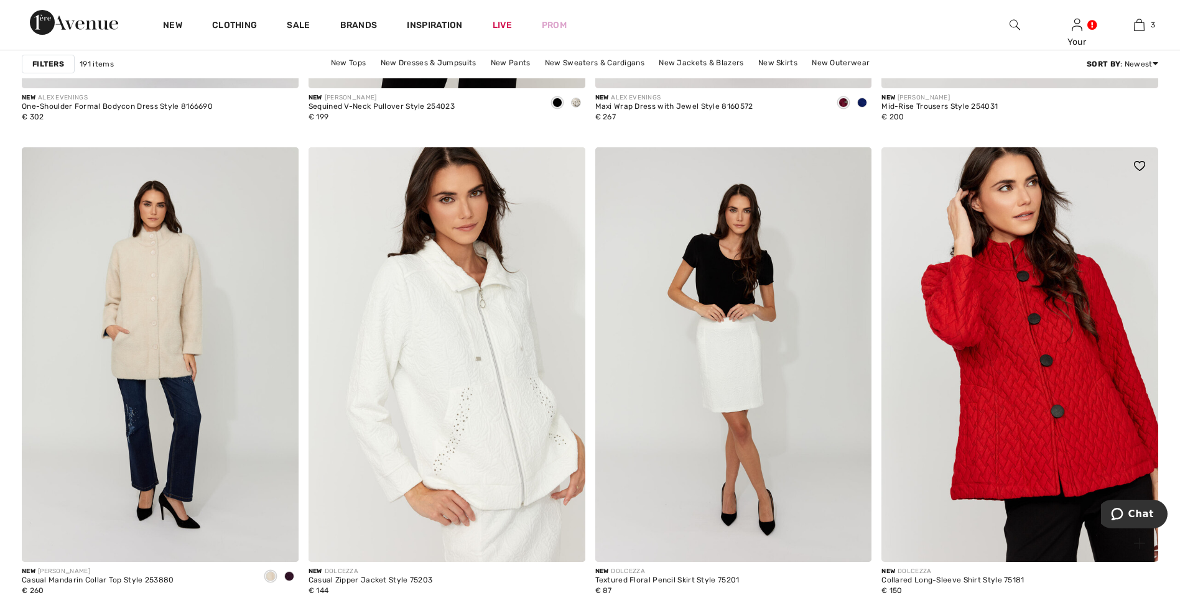
click at [1061, 318] on img at bounding box center [1019, 354] width 277 height 415
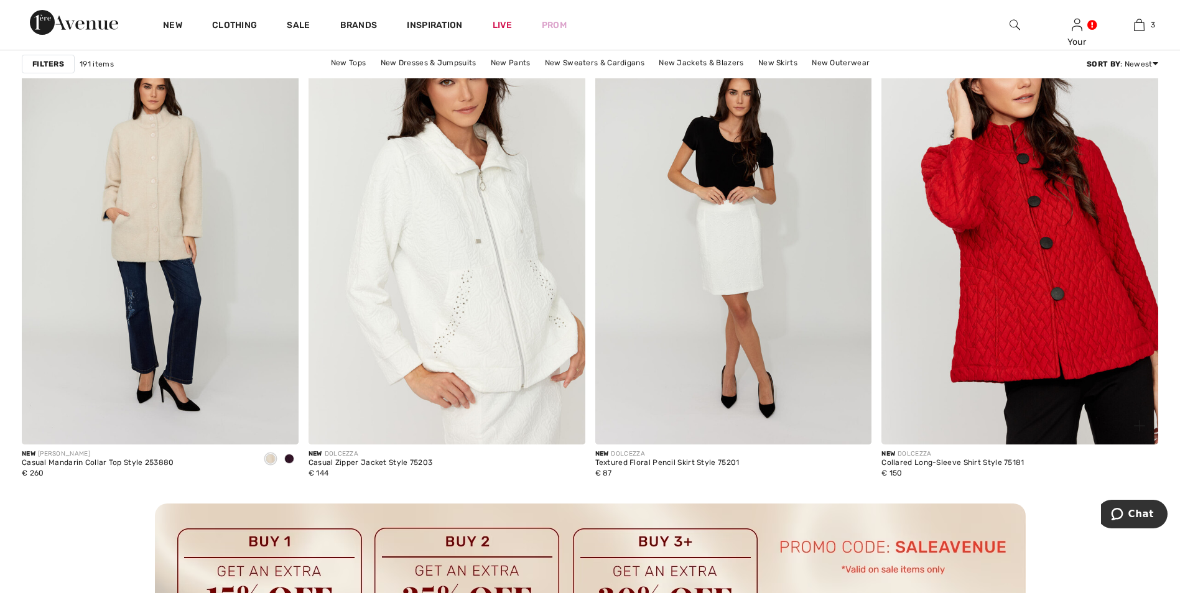
scroll to position [5378, 0]
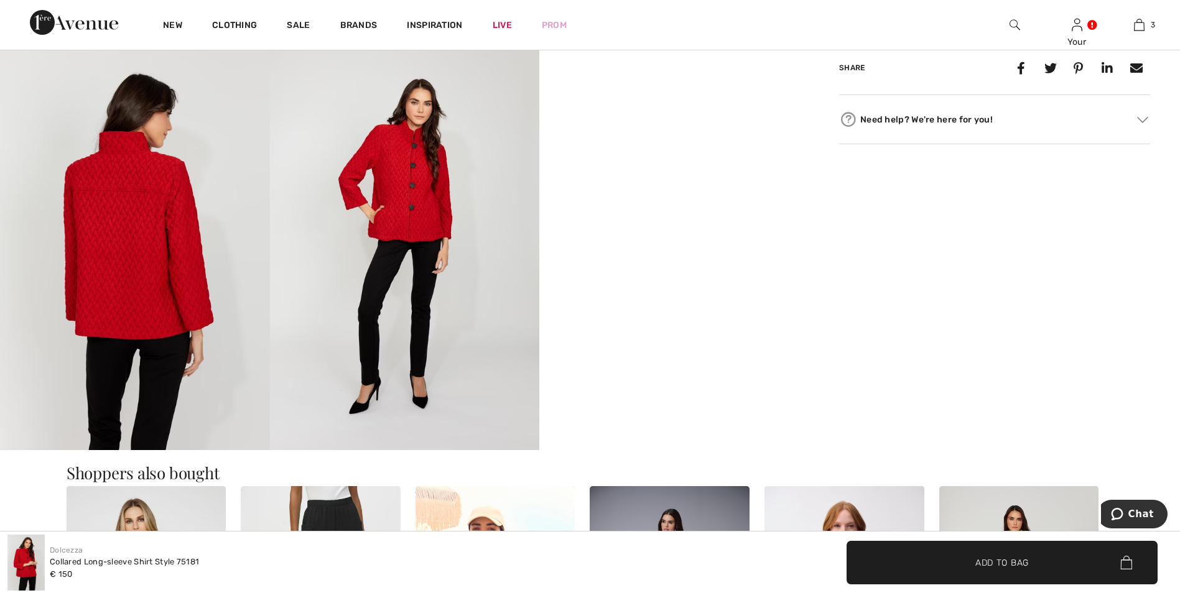
scroll to position [726, 0]
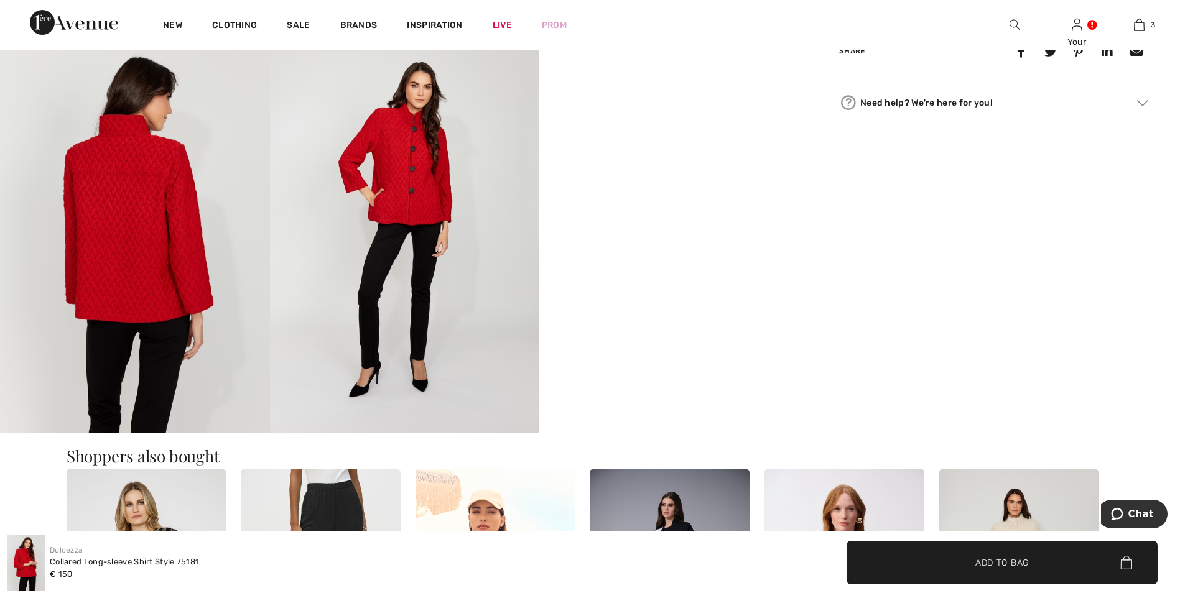
click at [129, 263] on img at bounding box center [135, 231] width 270 height 404
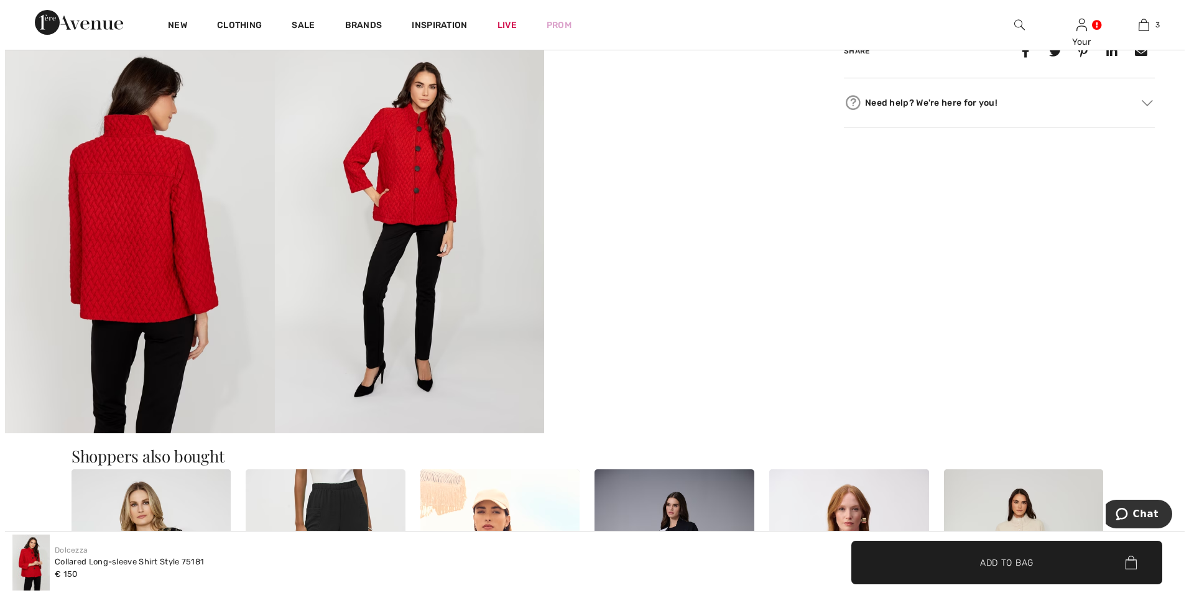
scroll to position [734, 0]
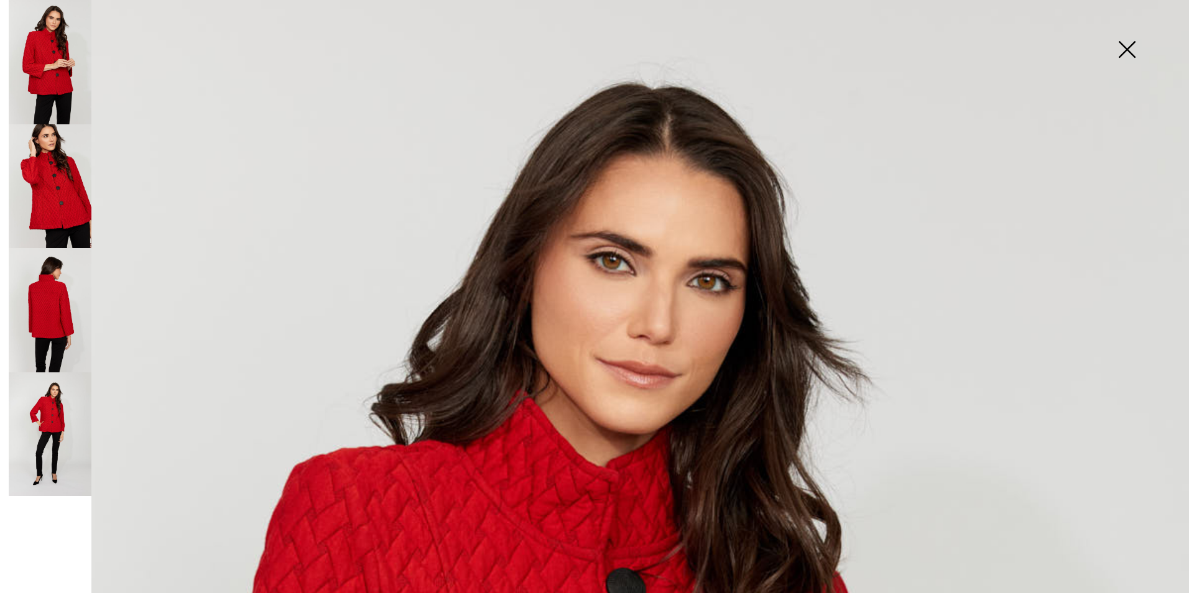
click at [57, 73] on img at bounding box center [50, 62] width 83 height 124
click at [1132, 44] on img at bounding box center [1127, 51] width 62 height 64
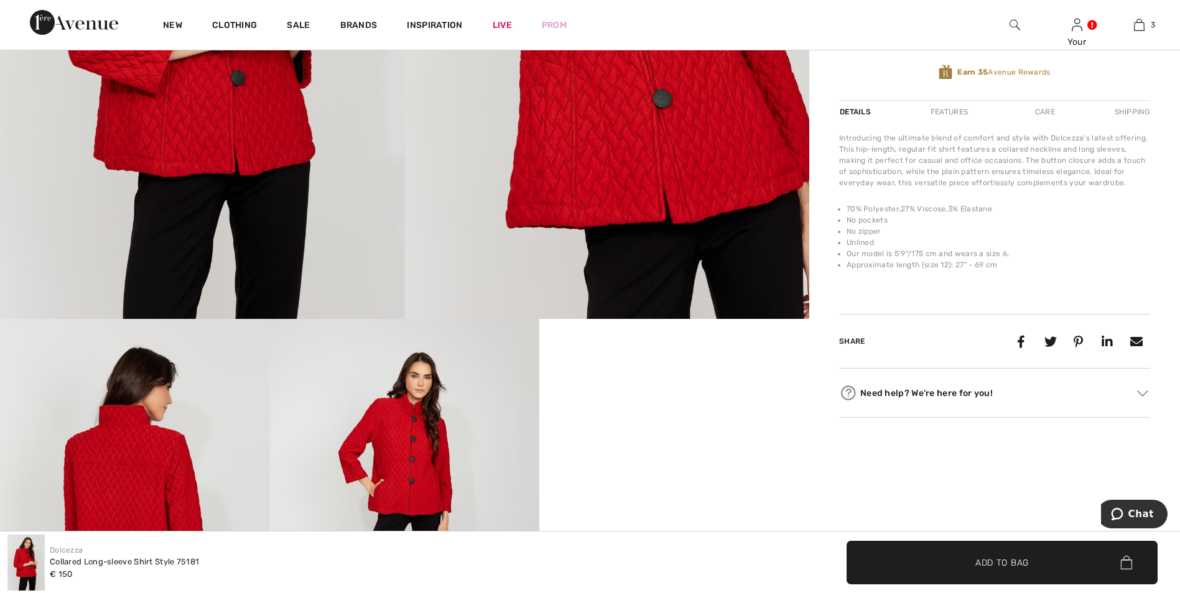
scroll to position [0, 0]
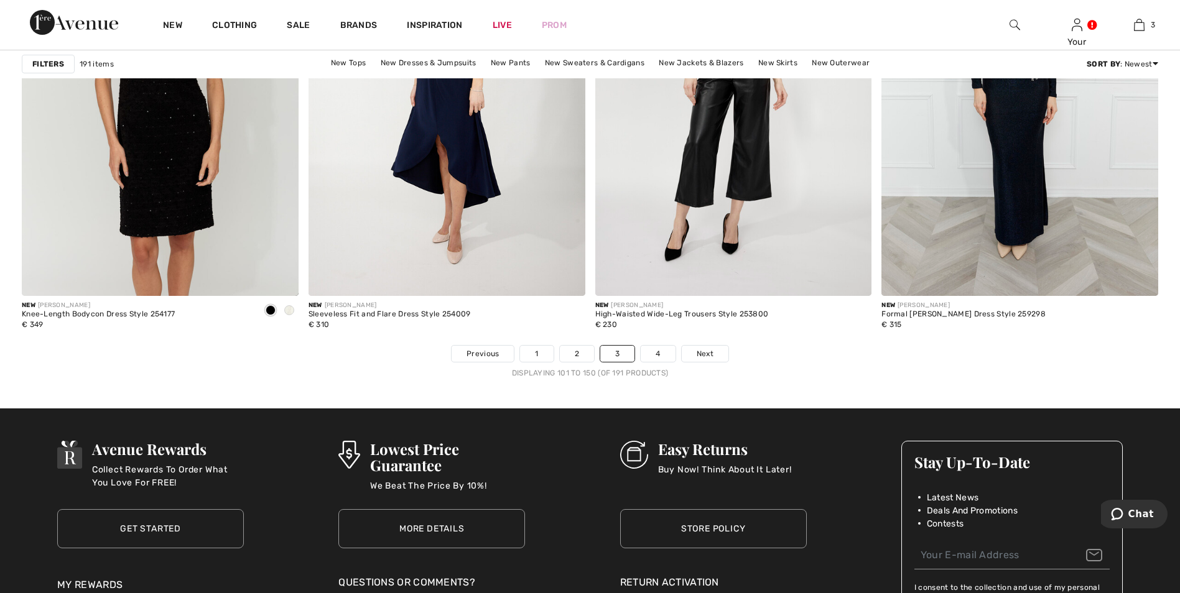
scroll to position [7120, 0]
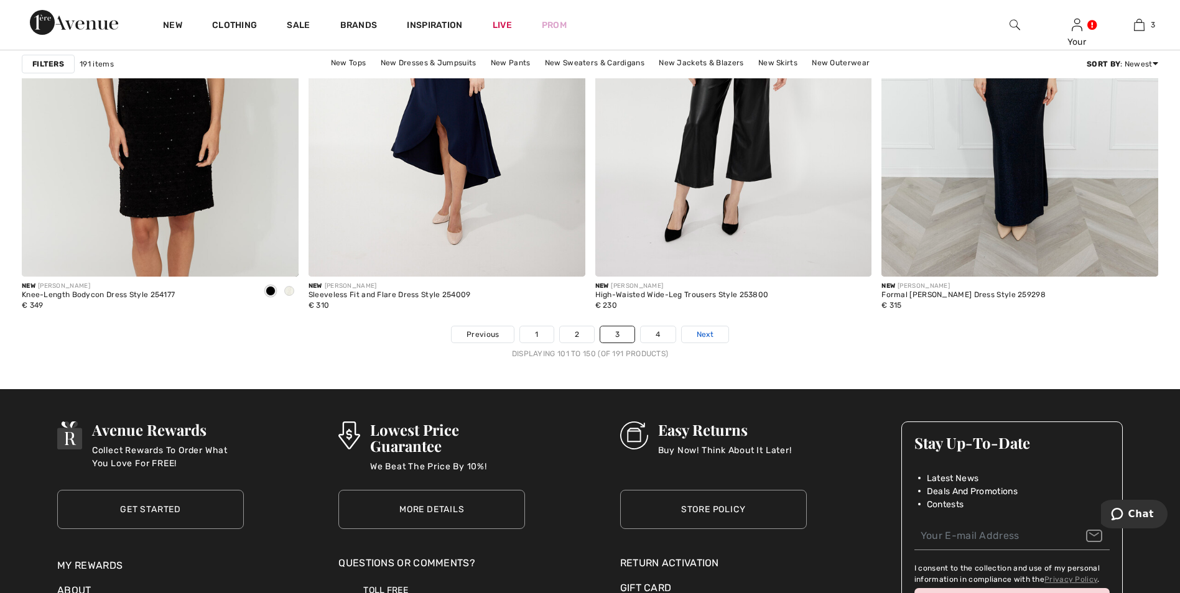
click at [703, 335] on span "Next" at bounding box center [705, 334] width 17 height 11
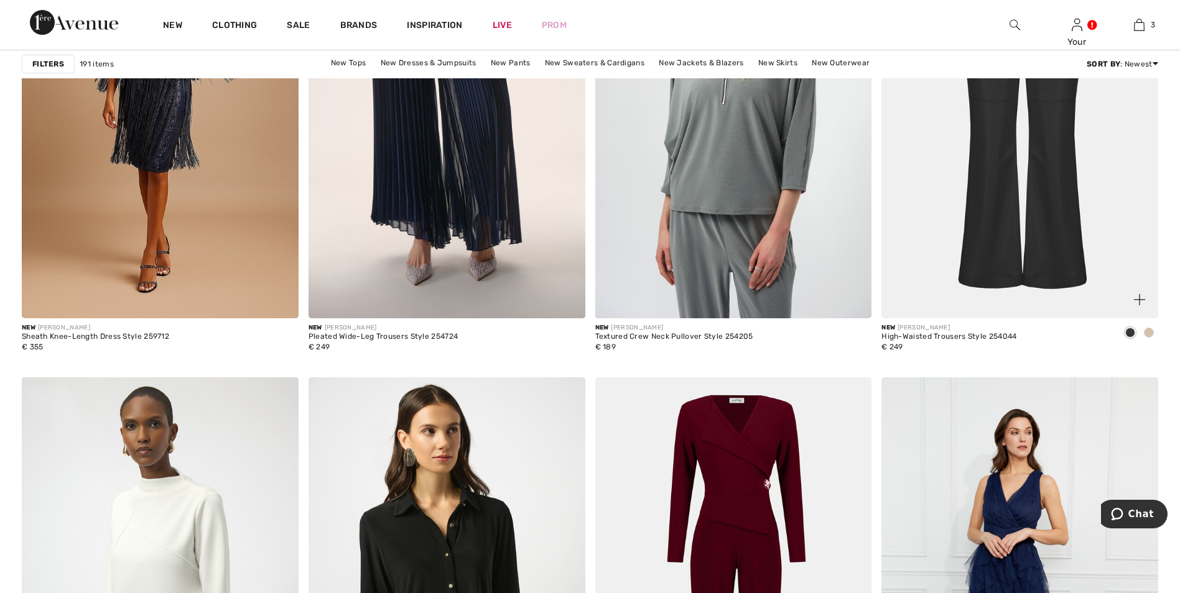
scroll to position [4934, 0]
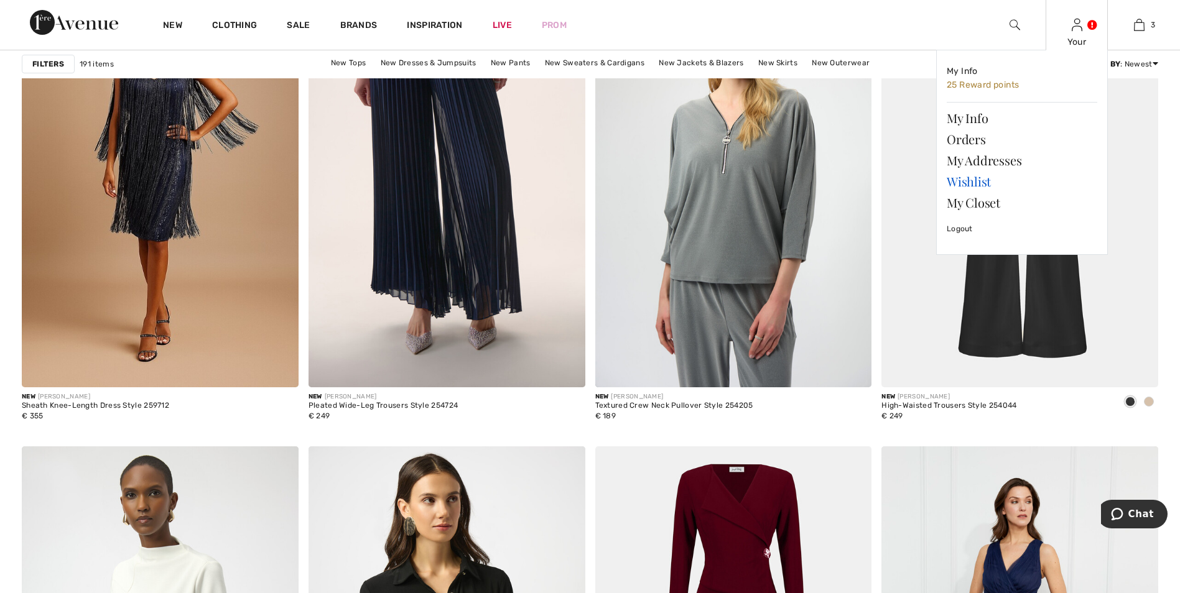
click at [984, 182] on link "Wishlist" at bounding box center [1022, 181] width 151 height 21
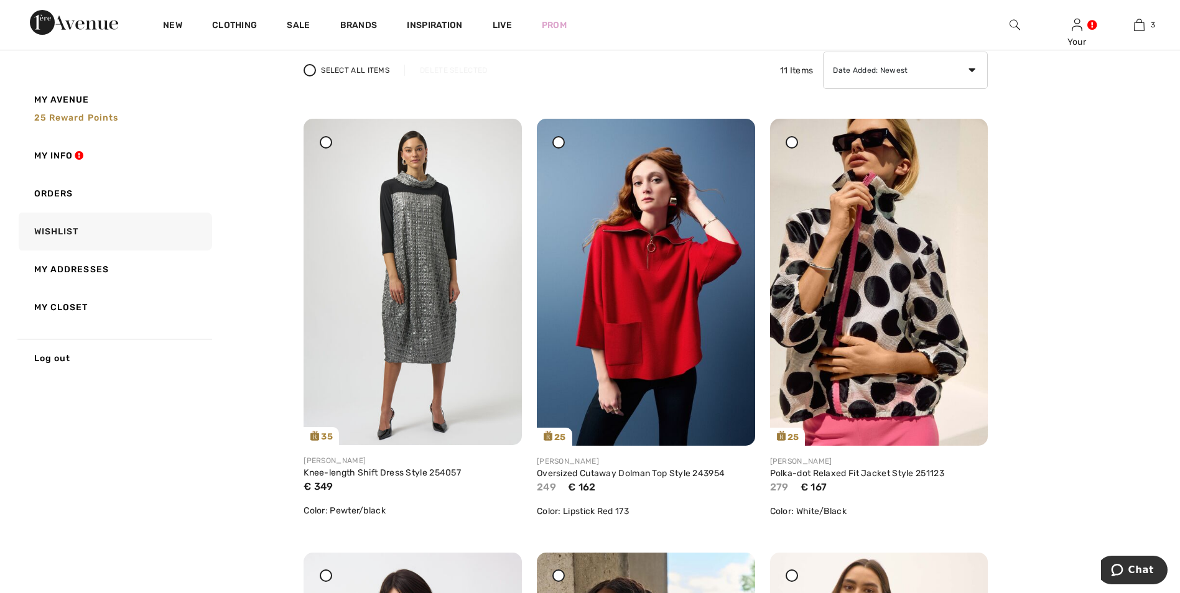
scroll to position [145, 0]
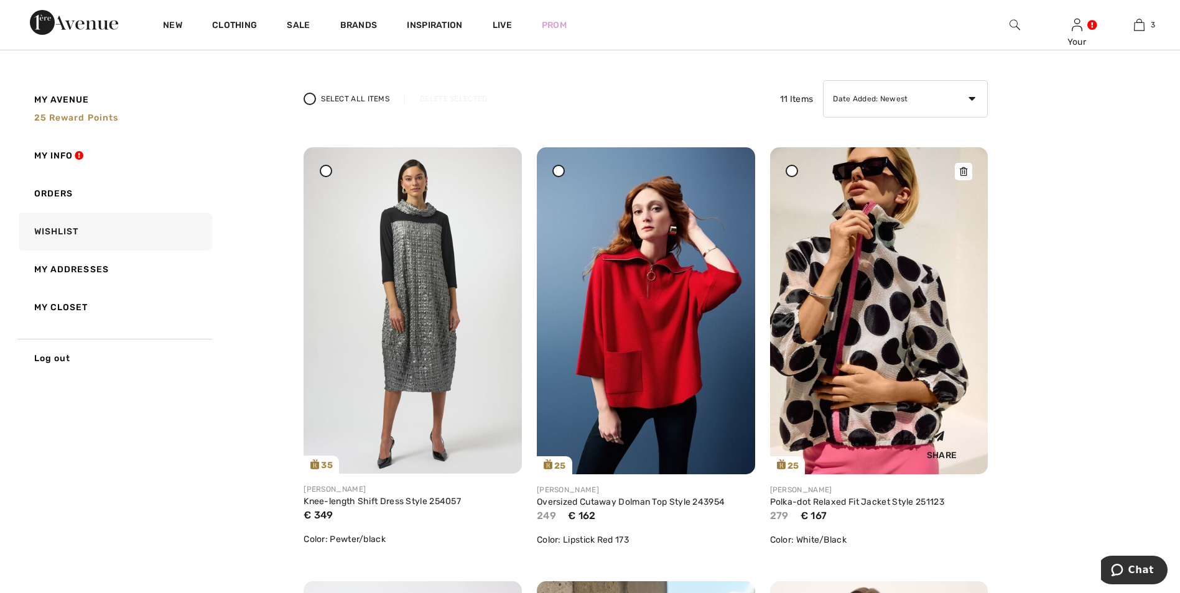
click at [964, 169] on icon at bounding box center [963, 171] width 7 height 9
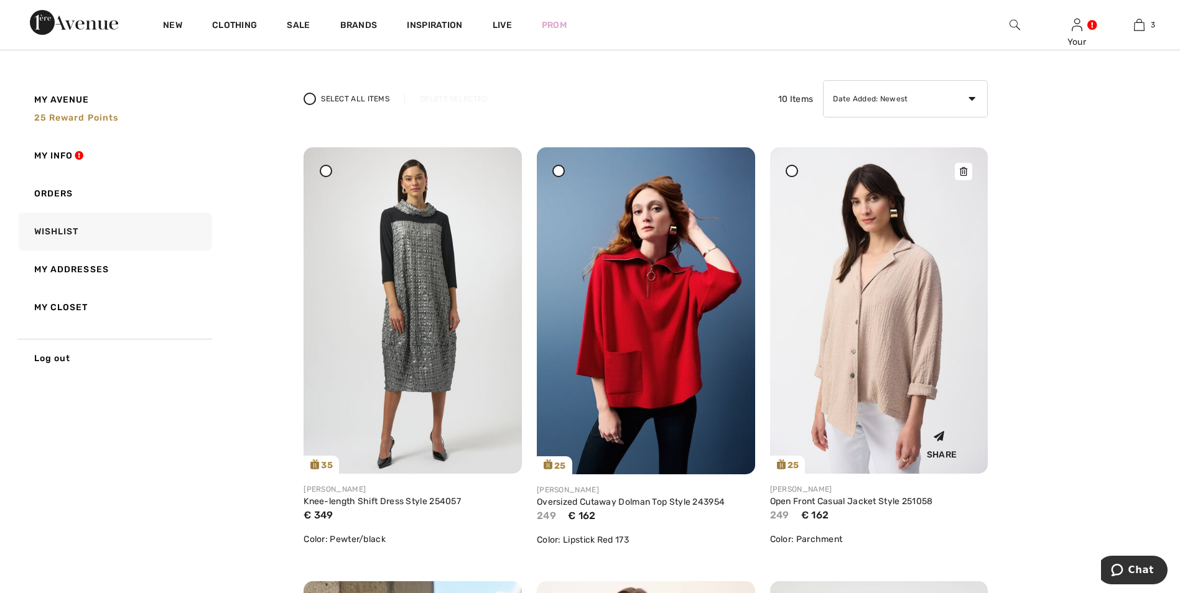
click at [967, 174] on icon at bounding box center [963, 171] width 7 height 9
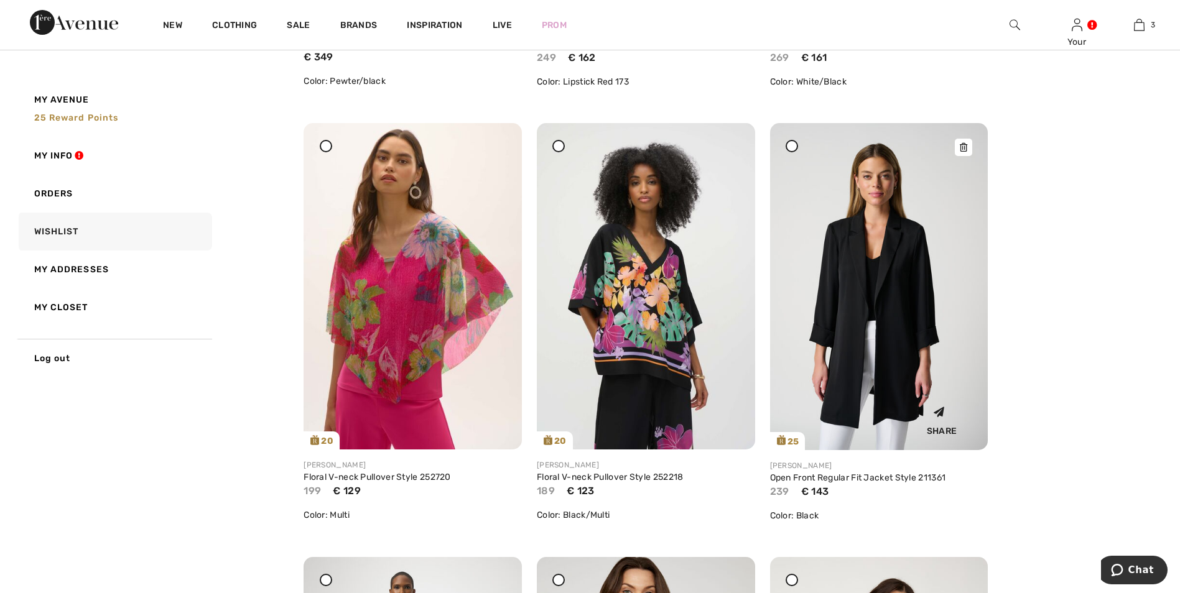
scroll to position [580, 0]
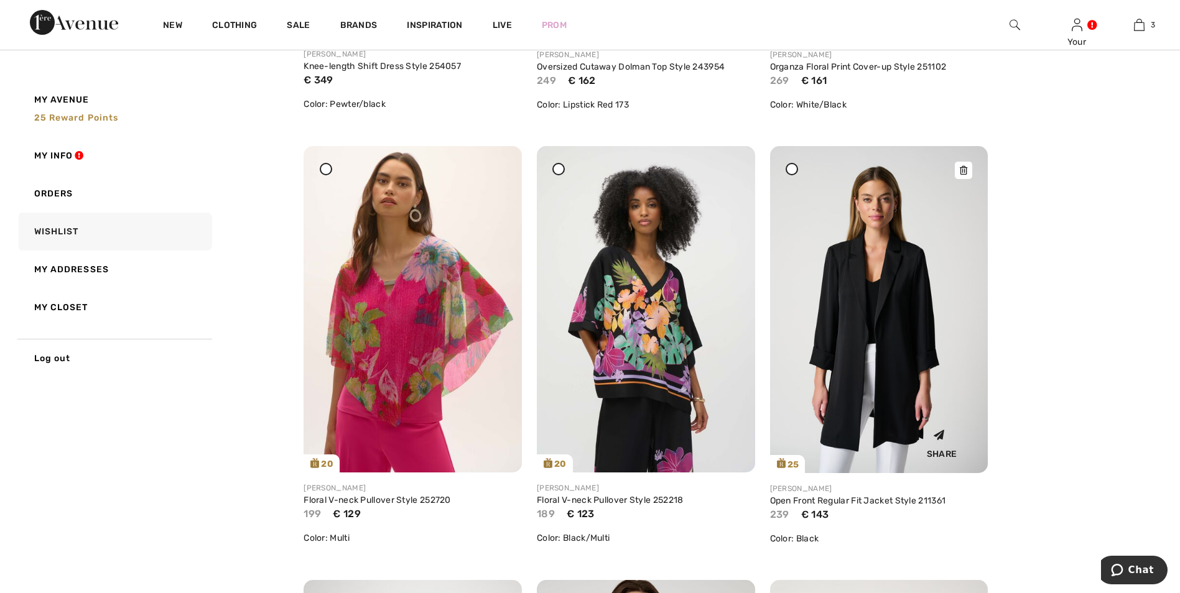
click at [964, 171] on icon at bounding box center [963, 170] width 7 height 9
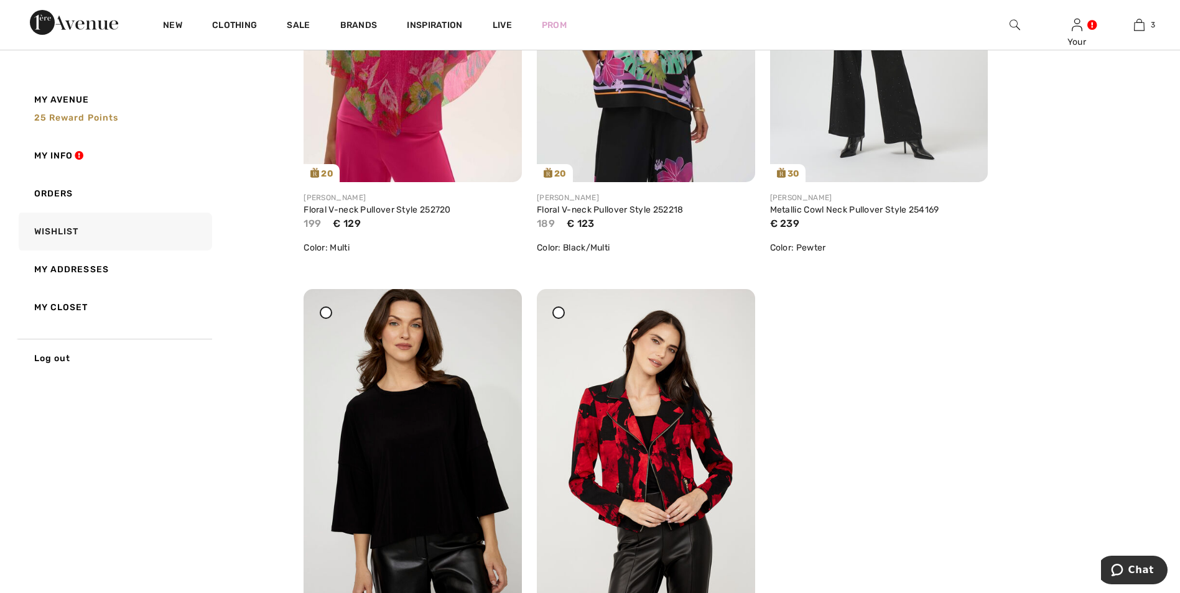
scroll to position [1016, 0]
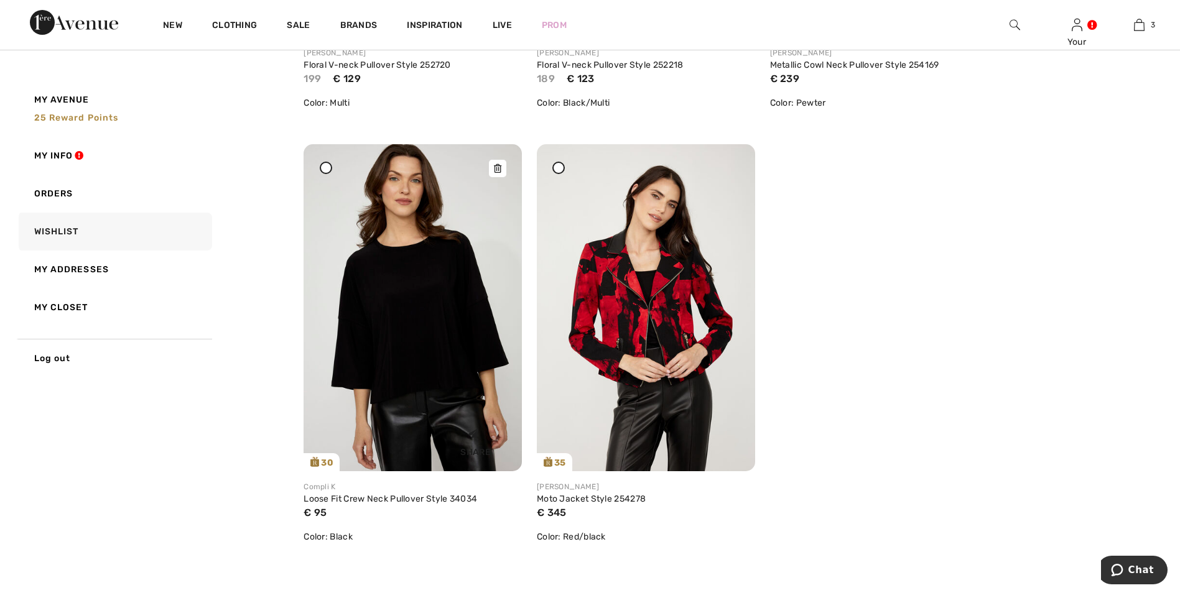
click at [440, 324] on img at bounding box center [413, 307] width 218 height 327
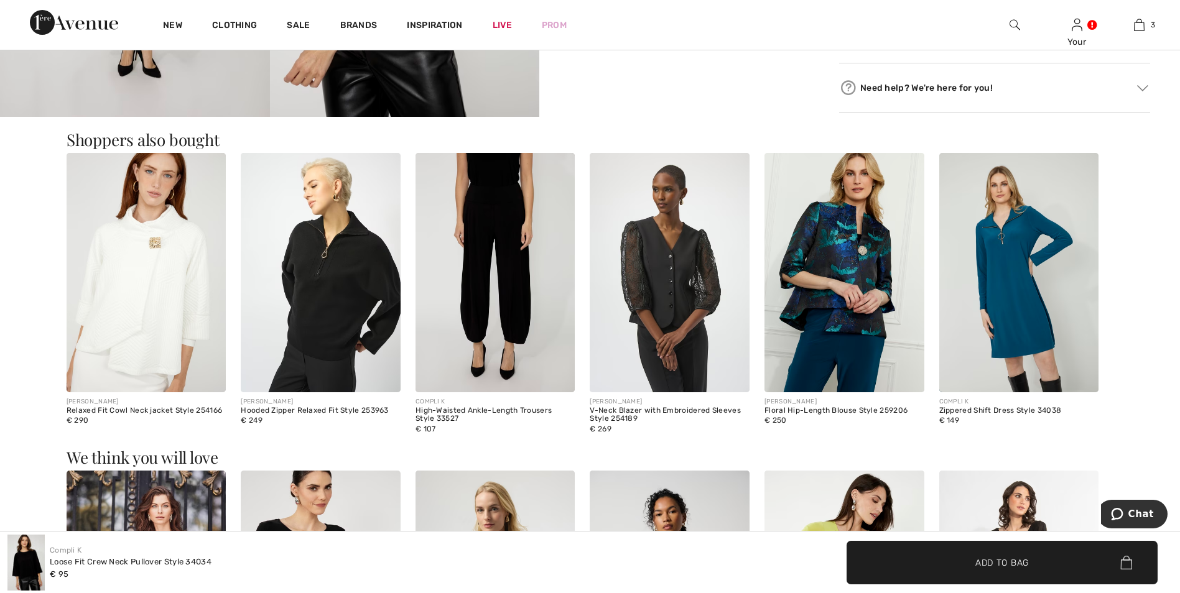
scroll to position [1161, 0]
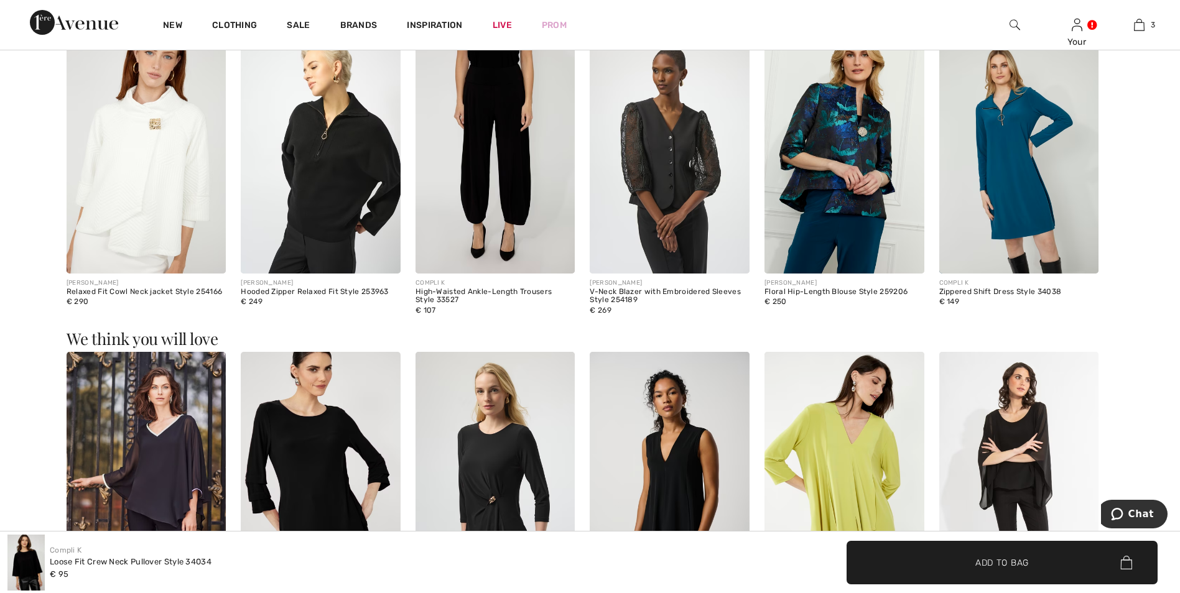
click at [498, 197] on img at bounding box center [495, 153] width 160 height 239
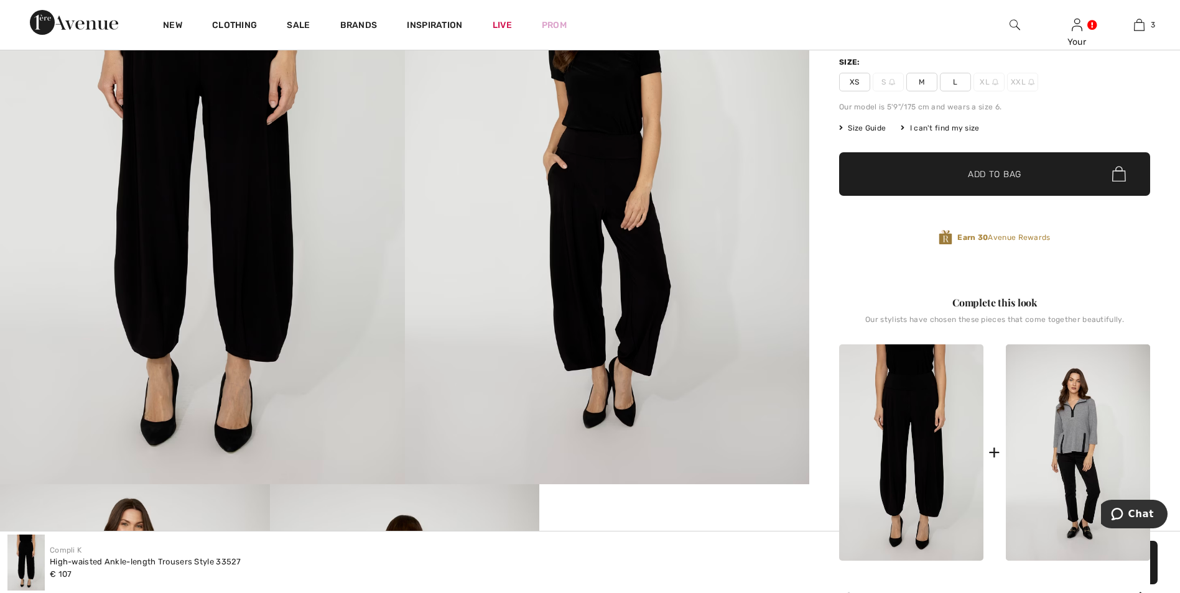
scroll to position [145, 0]
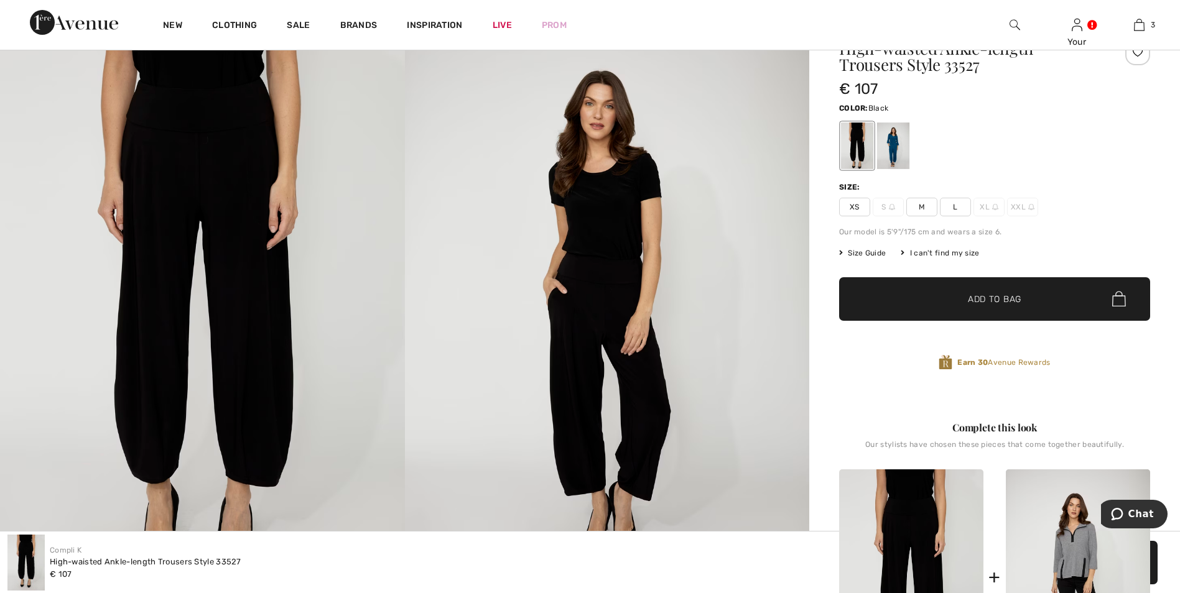
click at [862, 255] on span "Size Guide" at bounding box center [862, 253] width 47 height 11
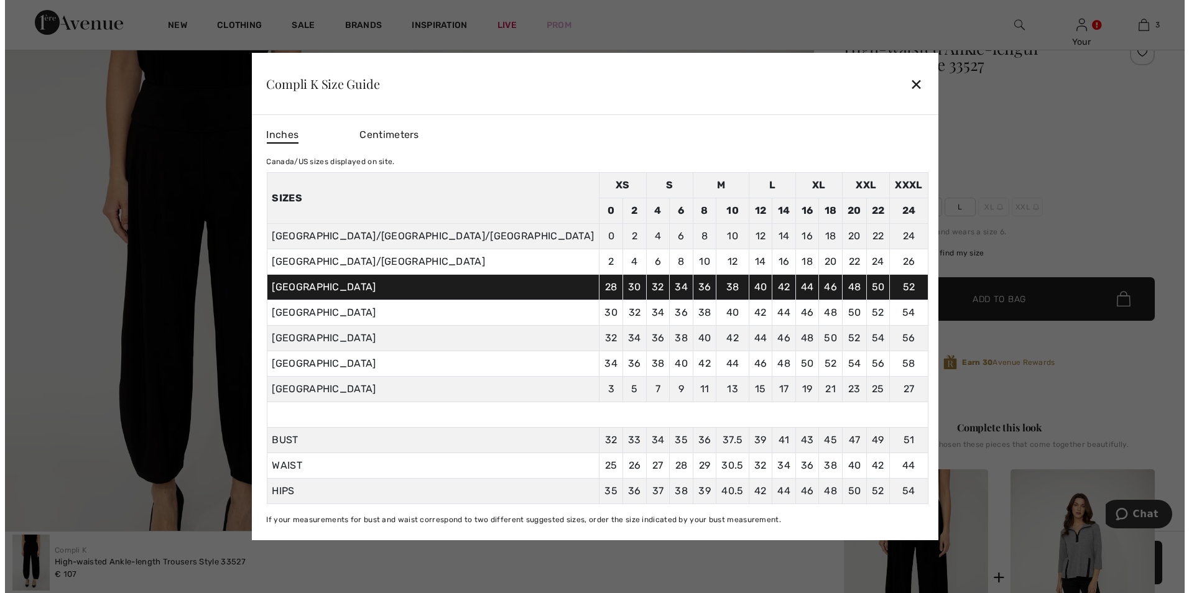
scroll to position [146, 0]
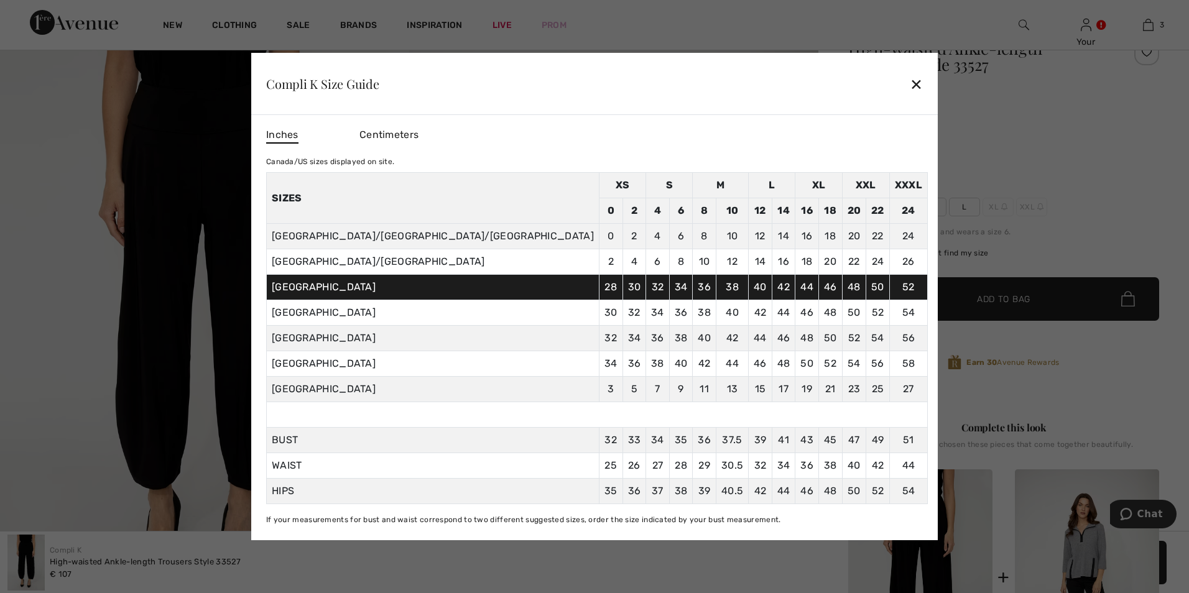
click at [910, 80] on div "✕" at bounding box center [916, 84] width 13 height 26
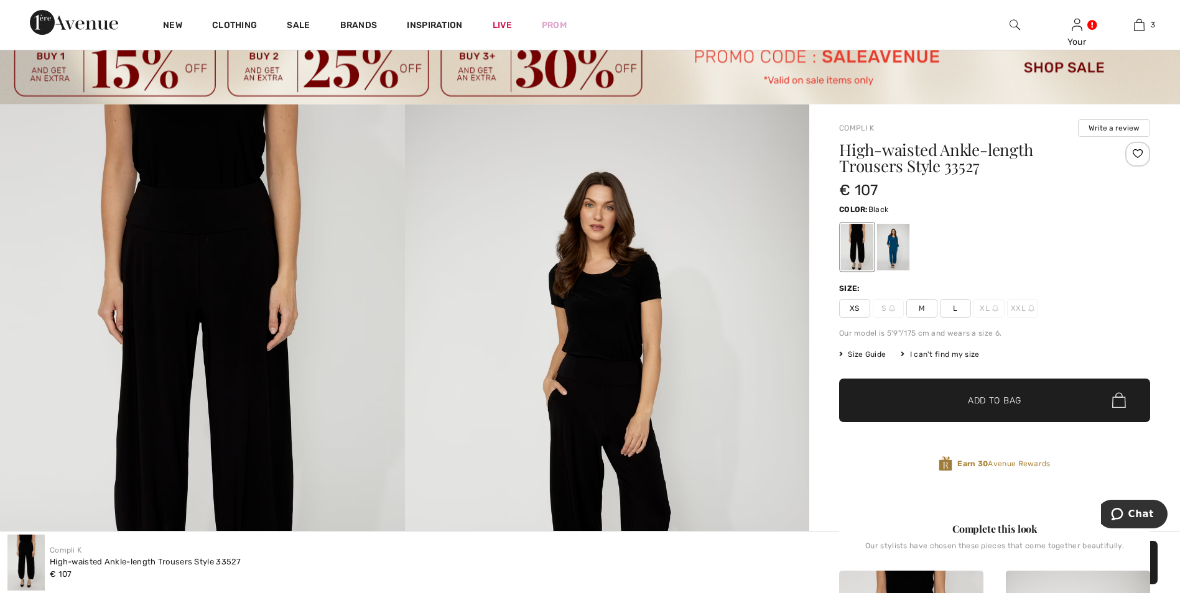
scroll to position [0, 0]
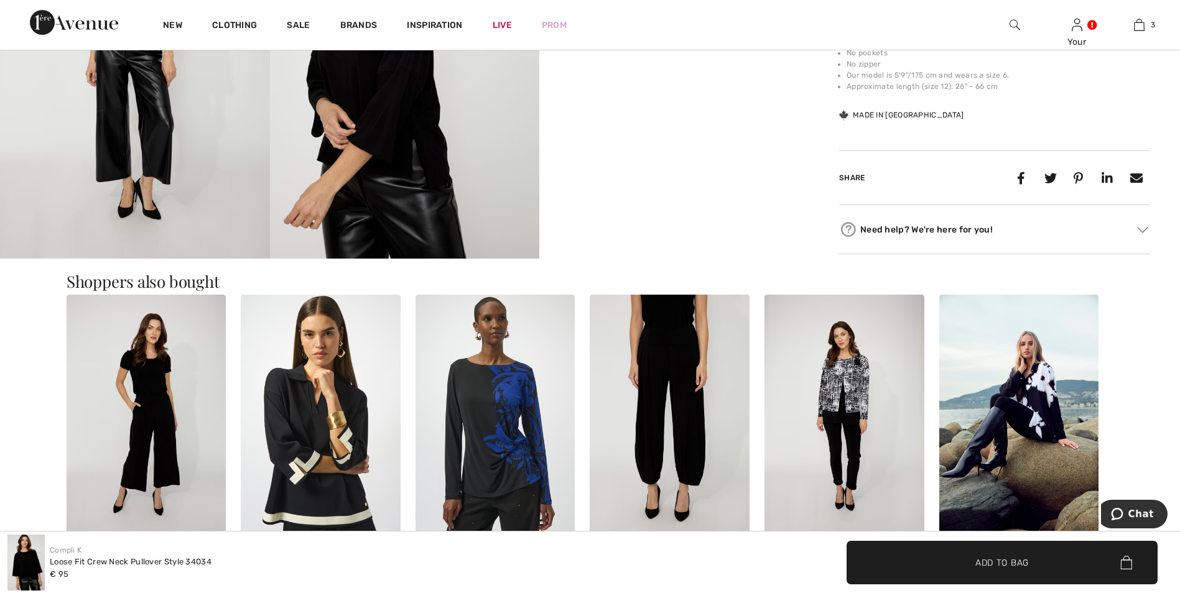
scroll to position [1016, 0]
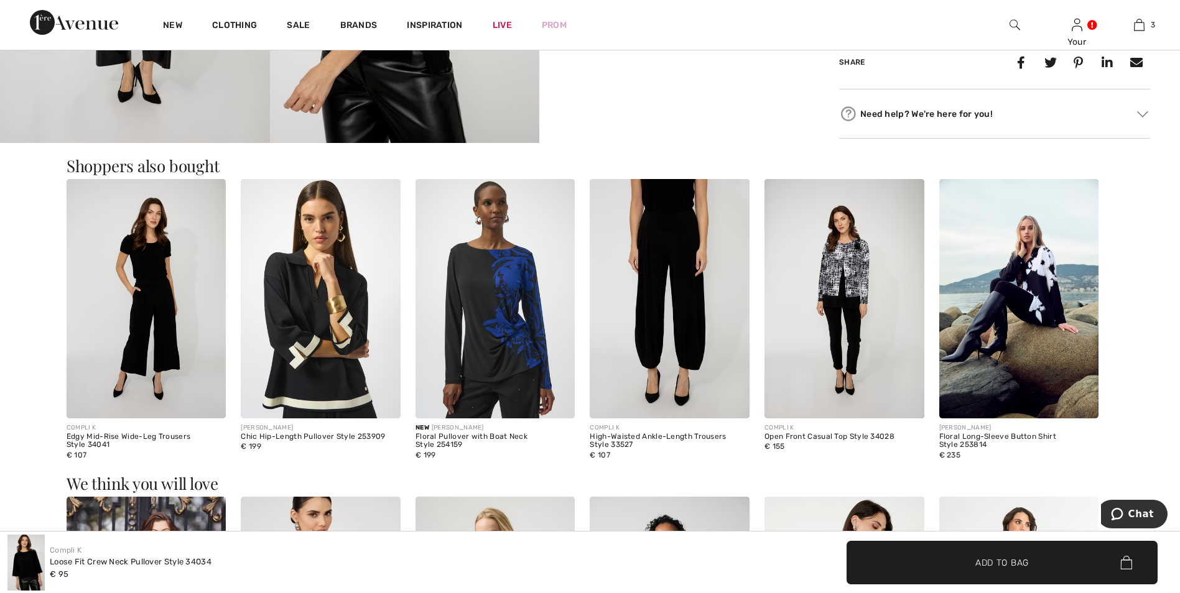
click at [694, 310] on img at bounding box center [670, 298] width 160 height 239
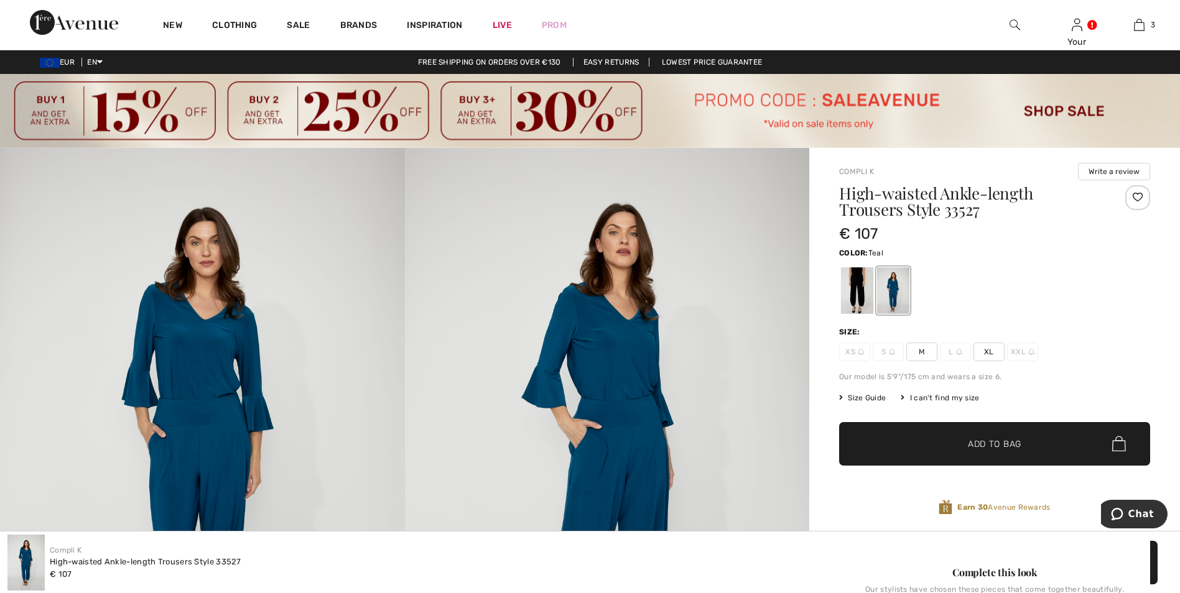
click at [1141, 197] on div at bounding box center [1137, 197] width 25 height 25
click at [853, 302] on div at bounding box center [857, 290] width 32 height 47
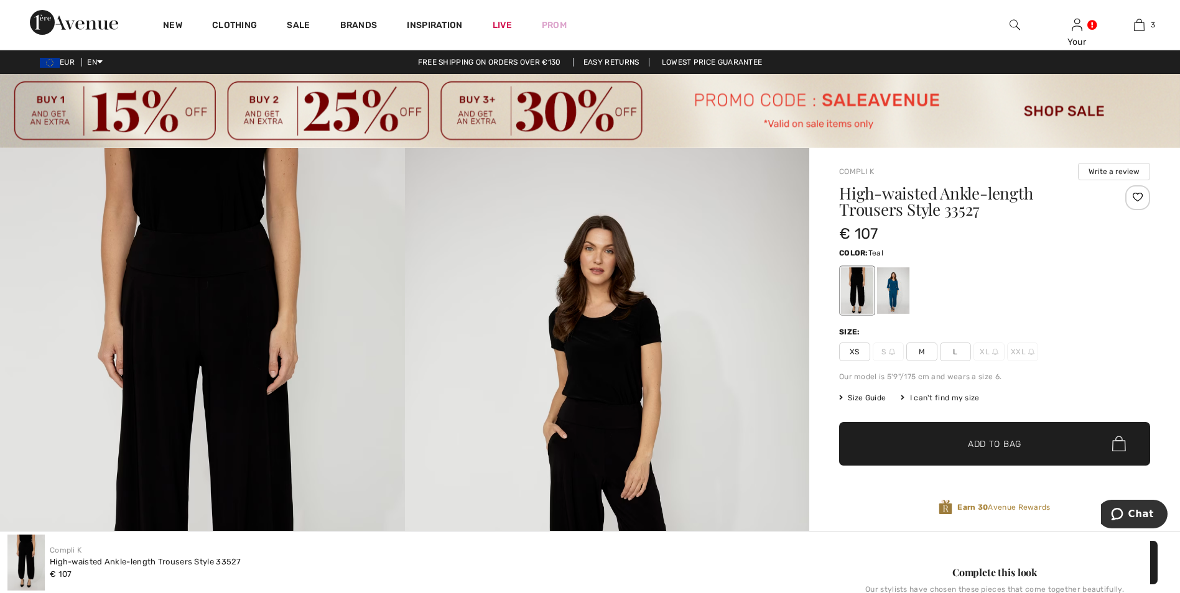
click at [893, 300] on div at bounding box center [893, 290] width 32 height 47
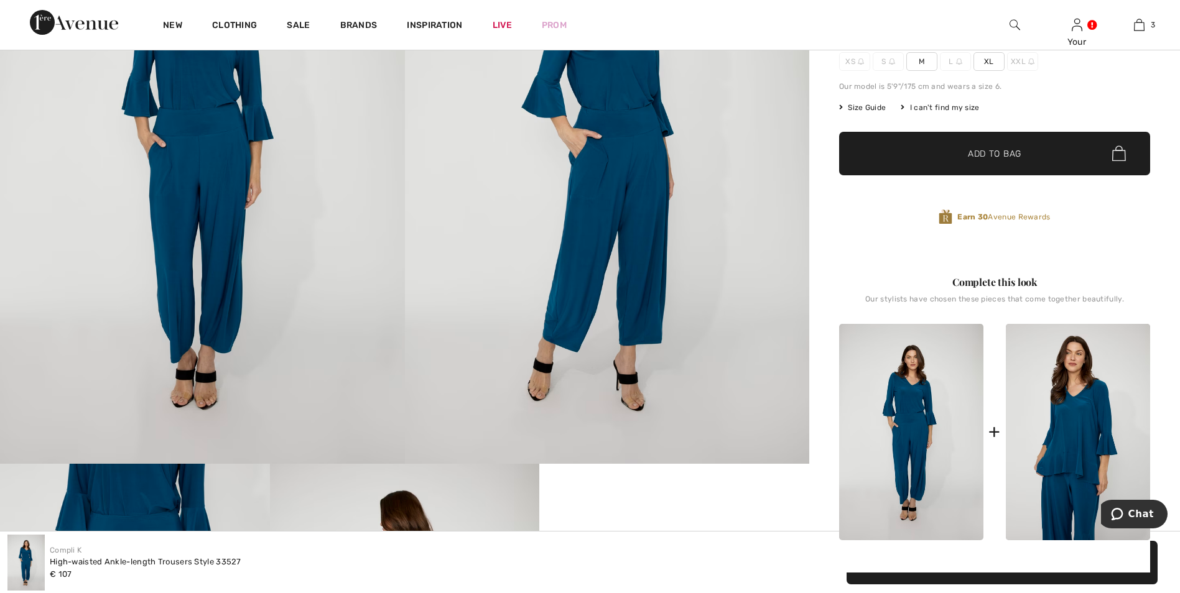
scroll to position [145, 0]
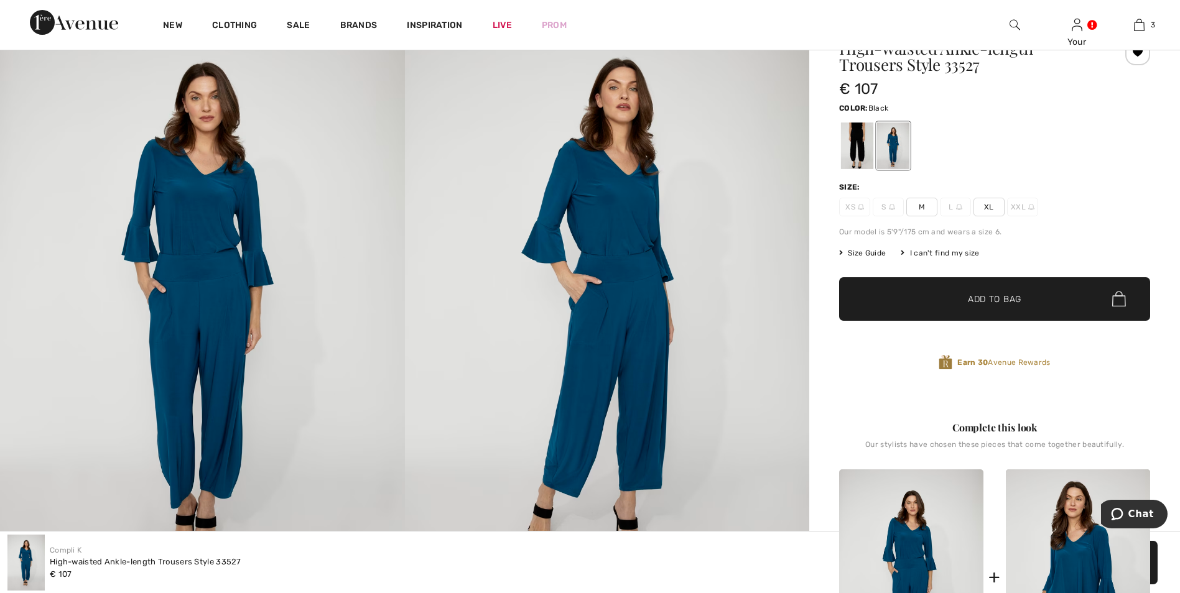
click at [860, 146] on div at bounding box center [857, 146] width 32 height 47
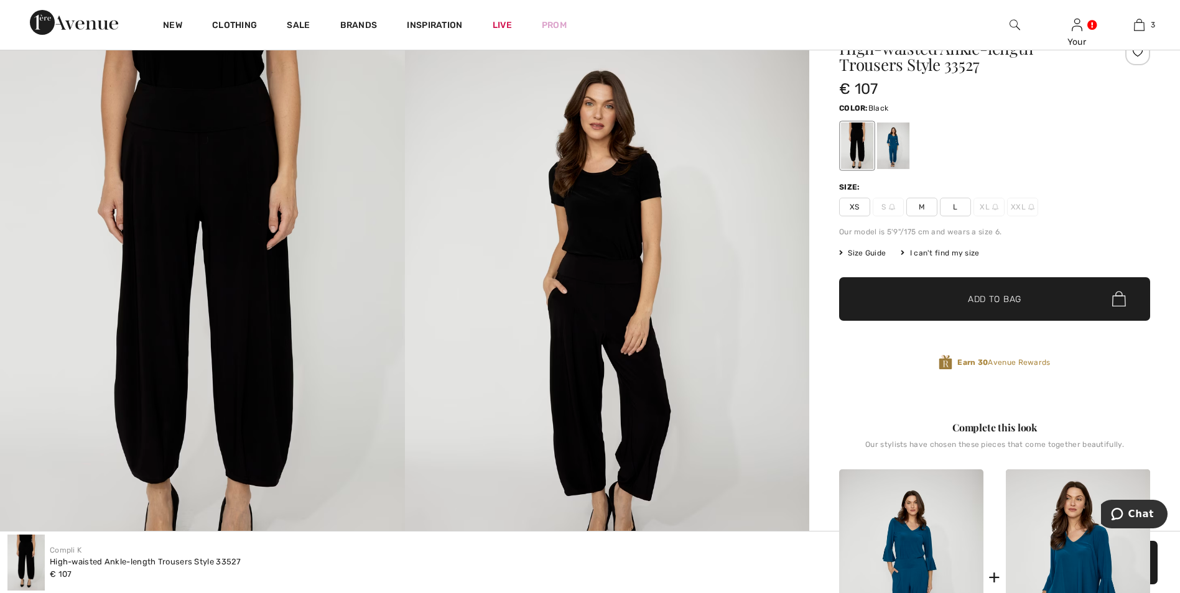
click at [828, 256] on div "Compli K Write a review High-waisted Ankle-length Trousers Style 33527 € 107 Co…" at bounding box center [994, 532] width 371 height 1058
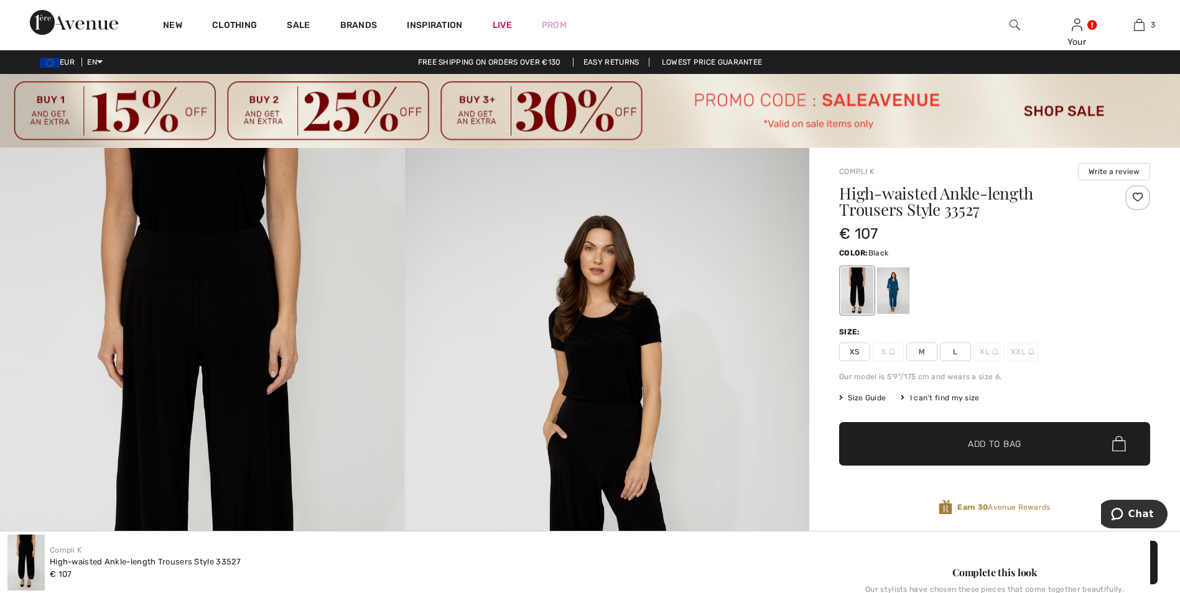
click at [1139, 199] on div at bounding box center [1137, 197] width 25 height 25
click at [1139, 197] on div "Removed from Wishlist" at bounding box center [1137, 197] width 25 height 25
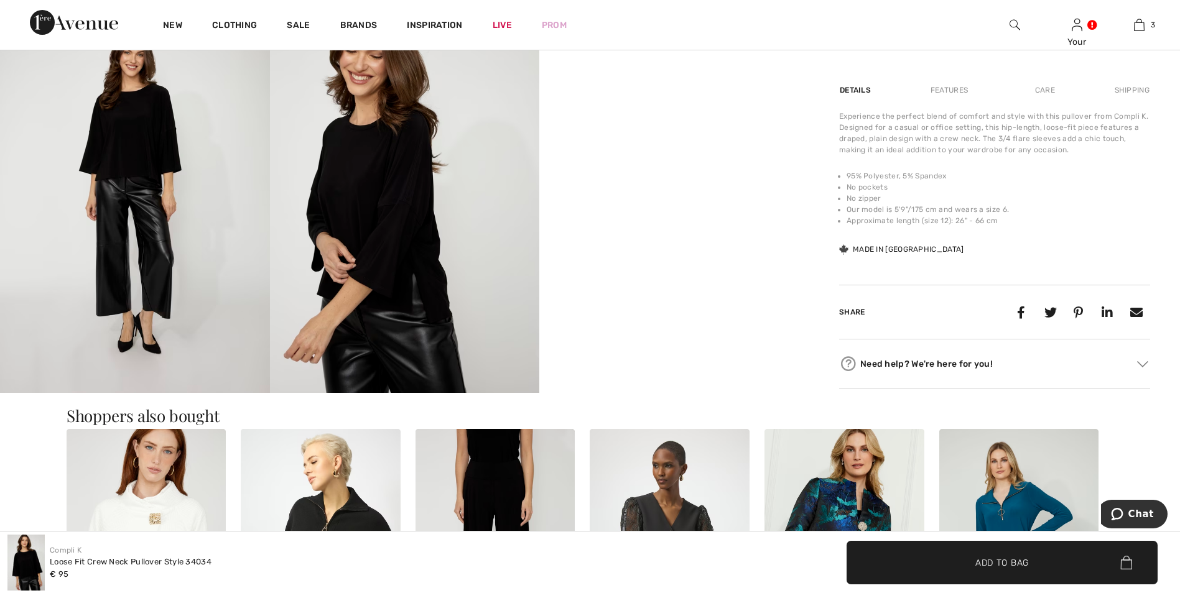
scroll to position [726, 0]
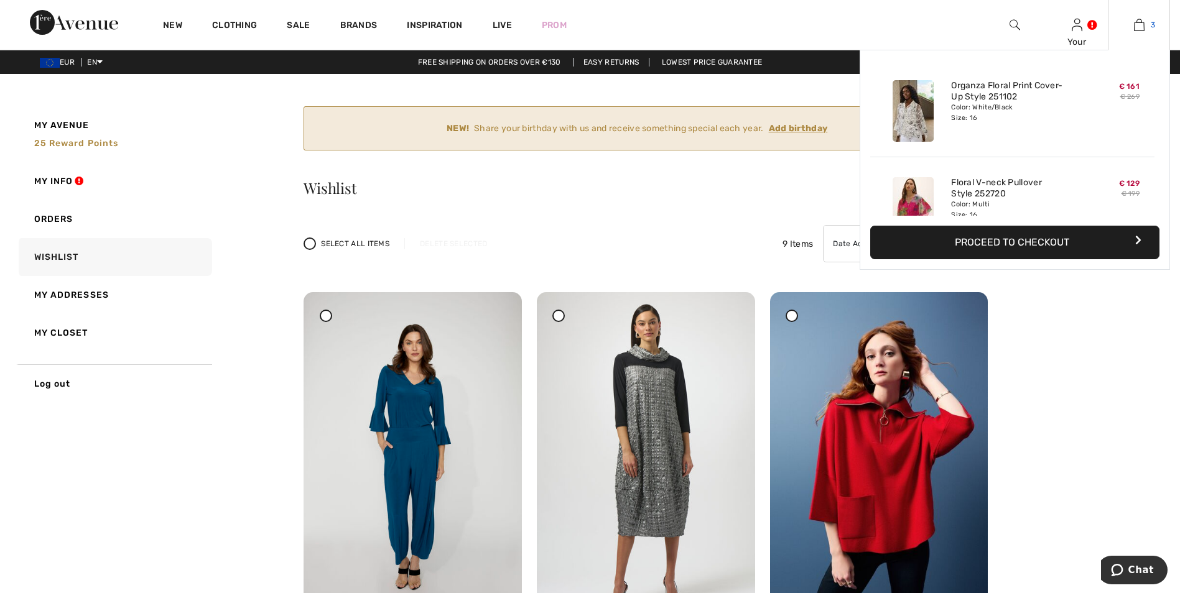
click at [1139, 27] on img at bounding box center [1139, 24] width 11 height 15
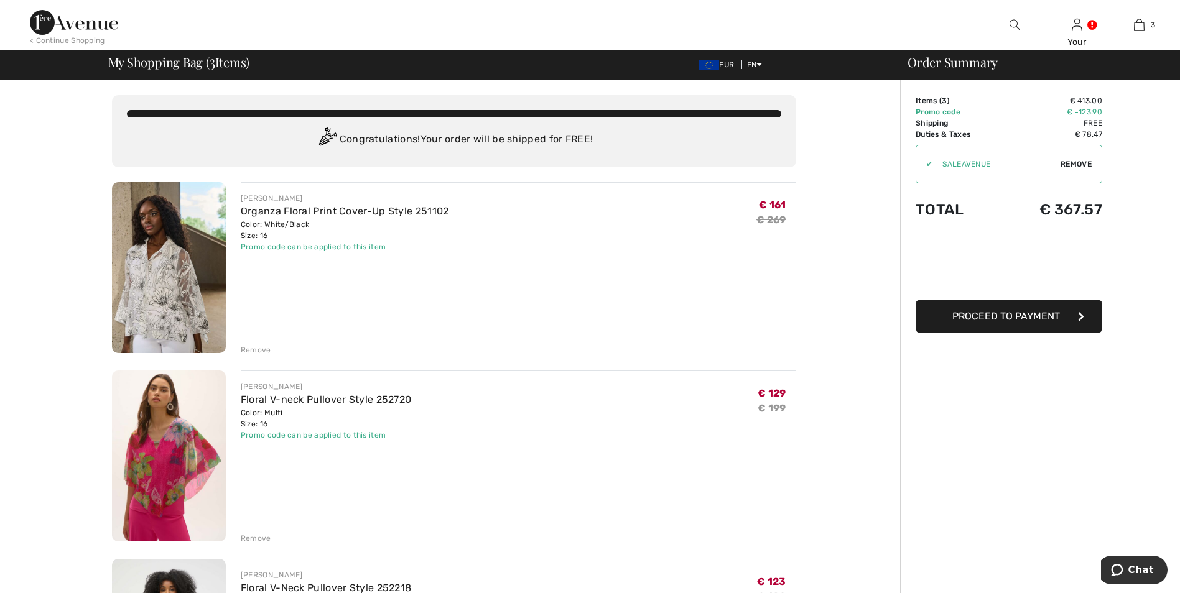
click at [249, 348] on div "Remove" at bounding box center [256, 350] width 30 height 11
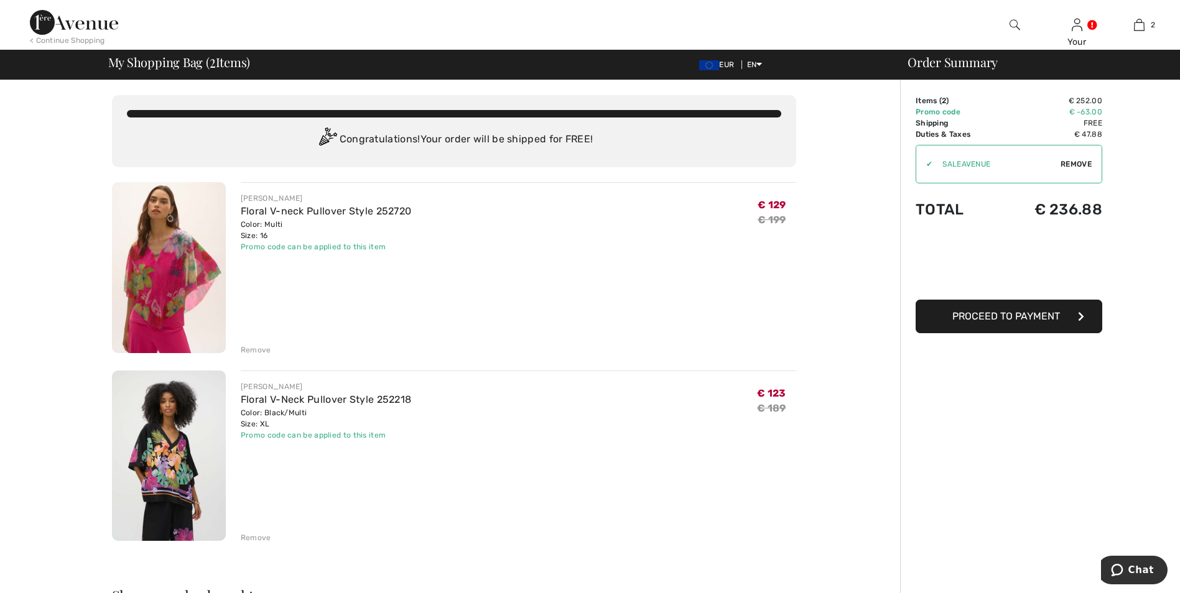
click at [259, 536] on div "JOSEPH RIBKOFF Floral V-Neck Pullover Style 252218 Color: Black/Multi Size: XL …" at bounding box center [518, 458] width 555 height 174
click at [261, 351] on div "Remove" at bounding box center [256, 350] width 30 height 11
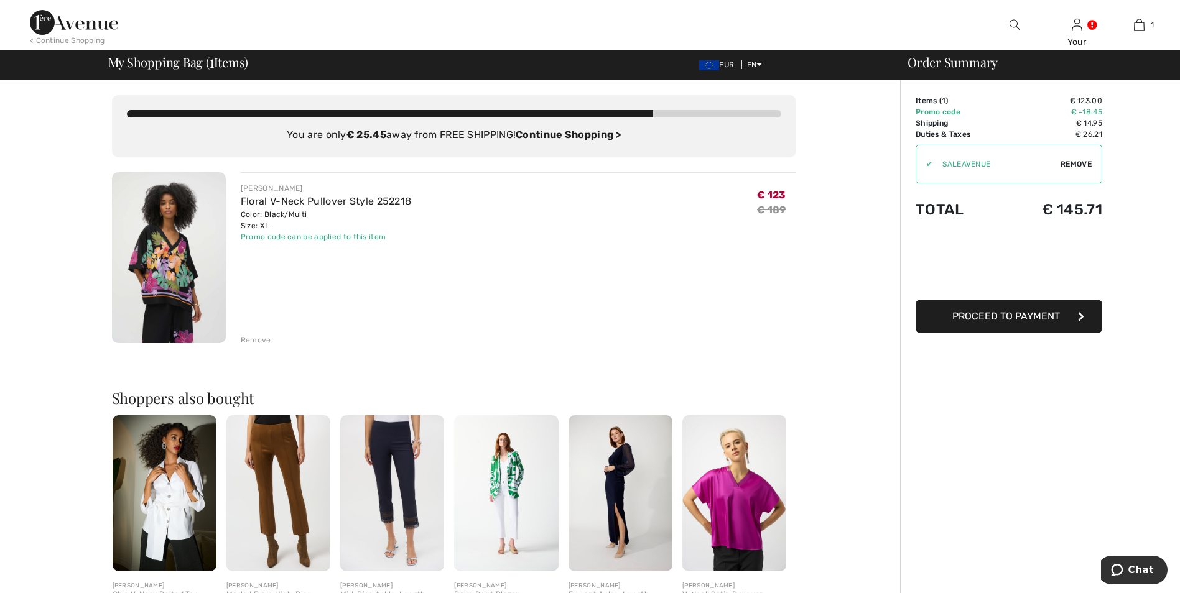
click at [259, 537] on img at bounding box center [278, 493] width 104 height 156
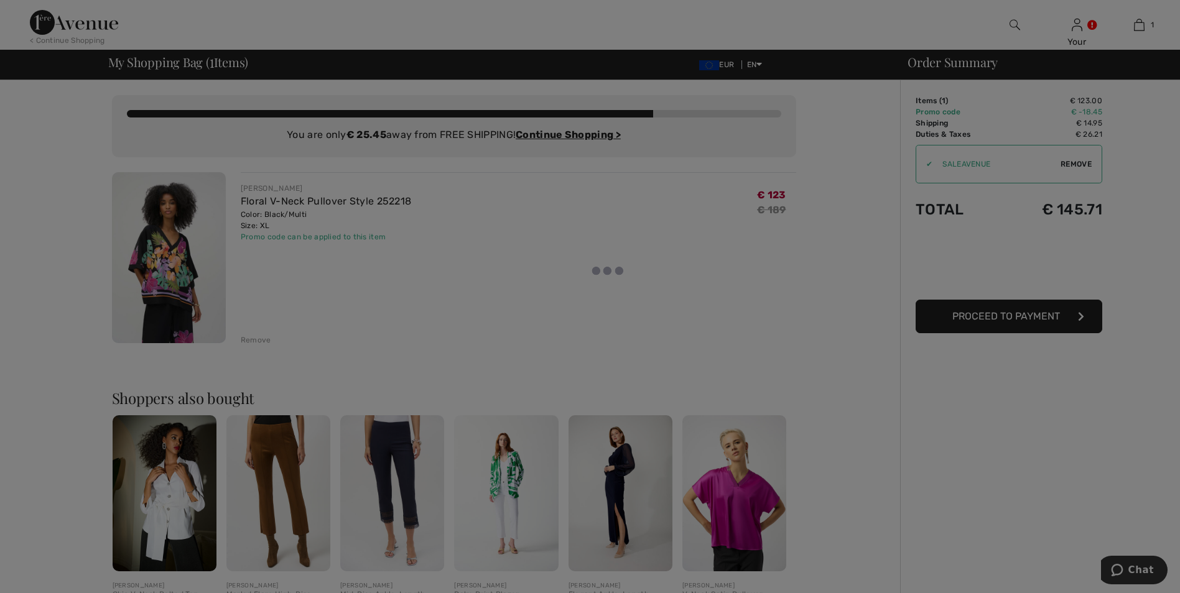
click at [253, 340] on div at bounding box center [590, 296] width 1180 height 593
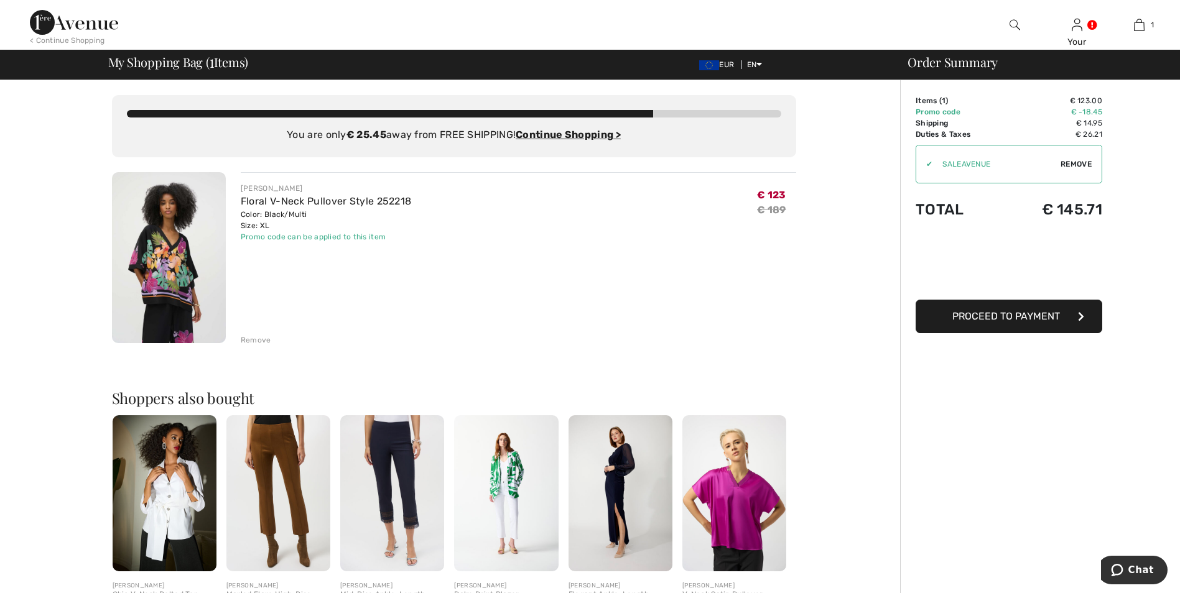
click at [253, 340] on div "Remove" at bounding box center [256, 340] width 30 height 11
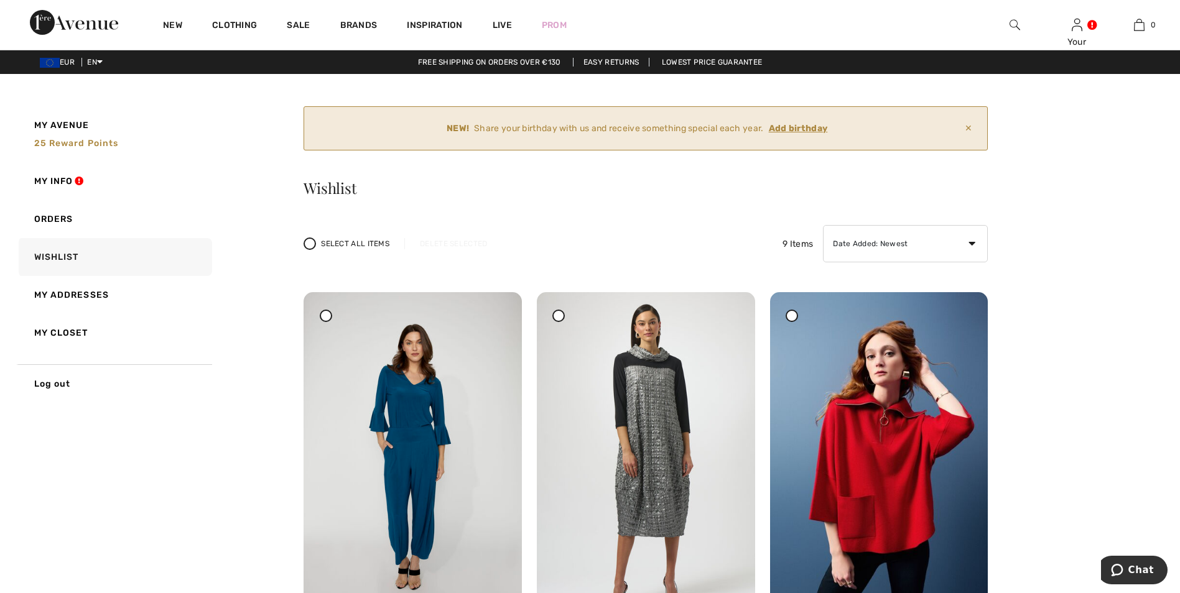
click at [973, 129] on span "✕" at bounding box center [968, 128] width 17 height 23
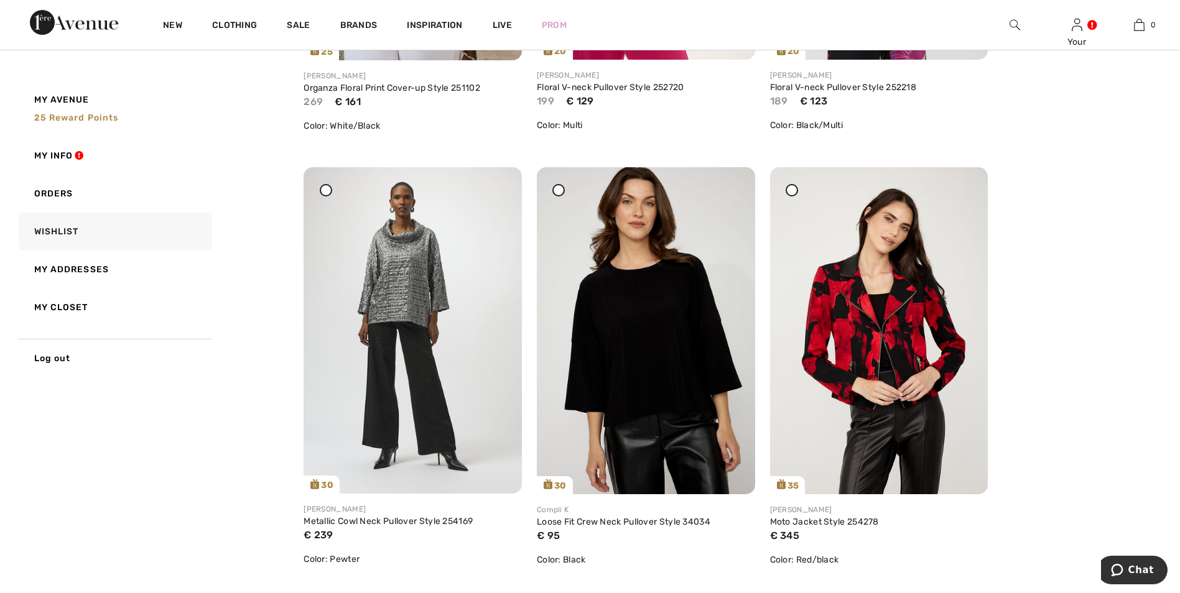
scroll to position [1016, 0]
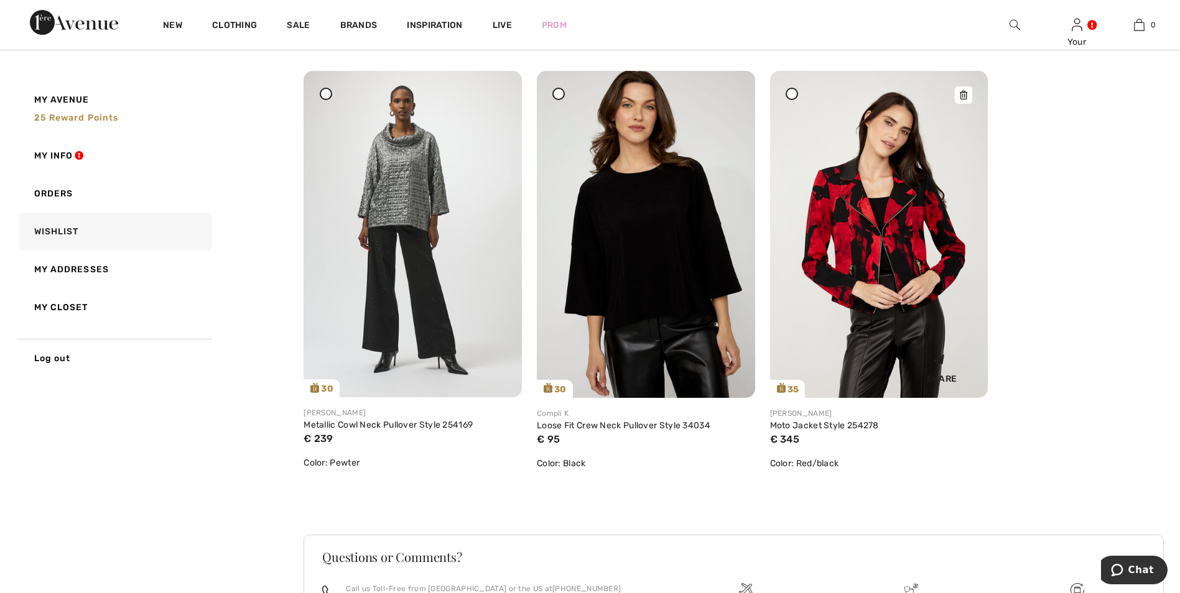
click at [903, 205] on img at bounding box center [879, 234] width 218 height 327
